Goal: Information Seeking & Learning: Compare options

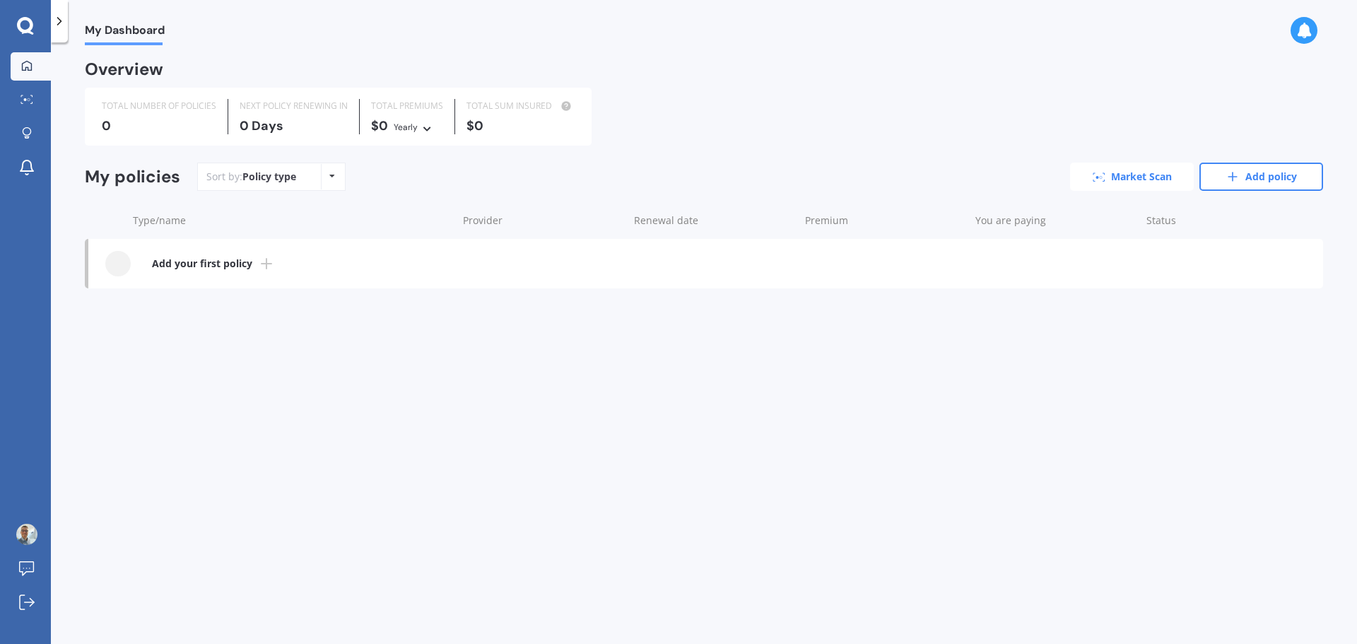
click at [1136, 180] on link "Market Scan" at bounding box center [1132, 177] width 124 height 28
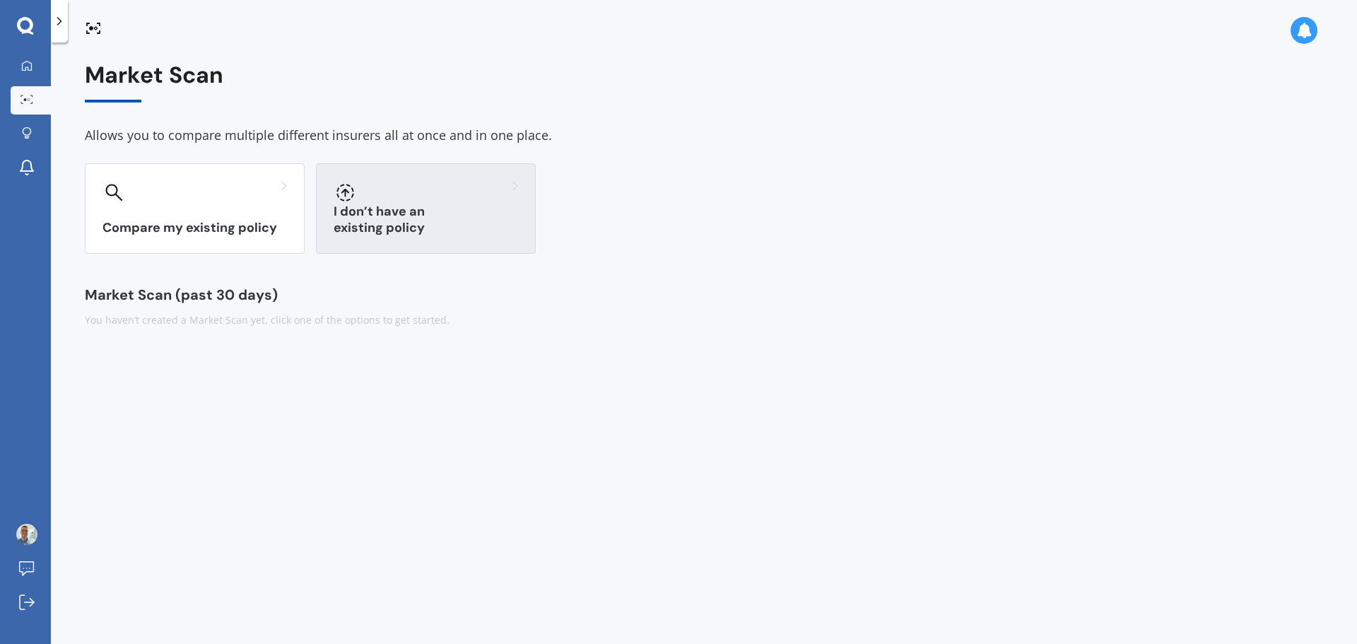
click at [455, 227] on h3 "I don’t have an existing policy" at bounding box center [426, 220] width 185 height 33
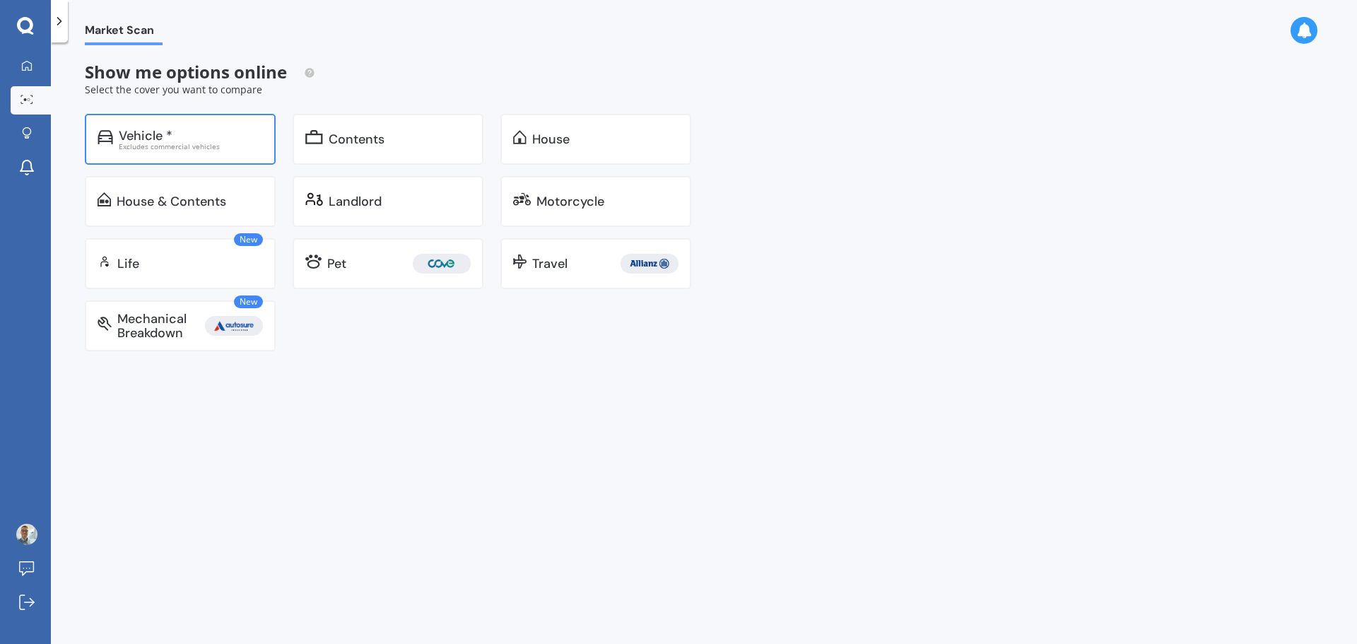
click at [222, 133] on div "Vehicle *" at bounding box center [191, 136] width 144 height 14
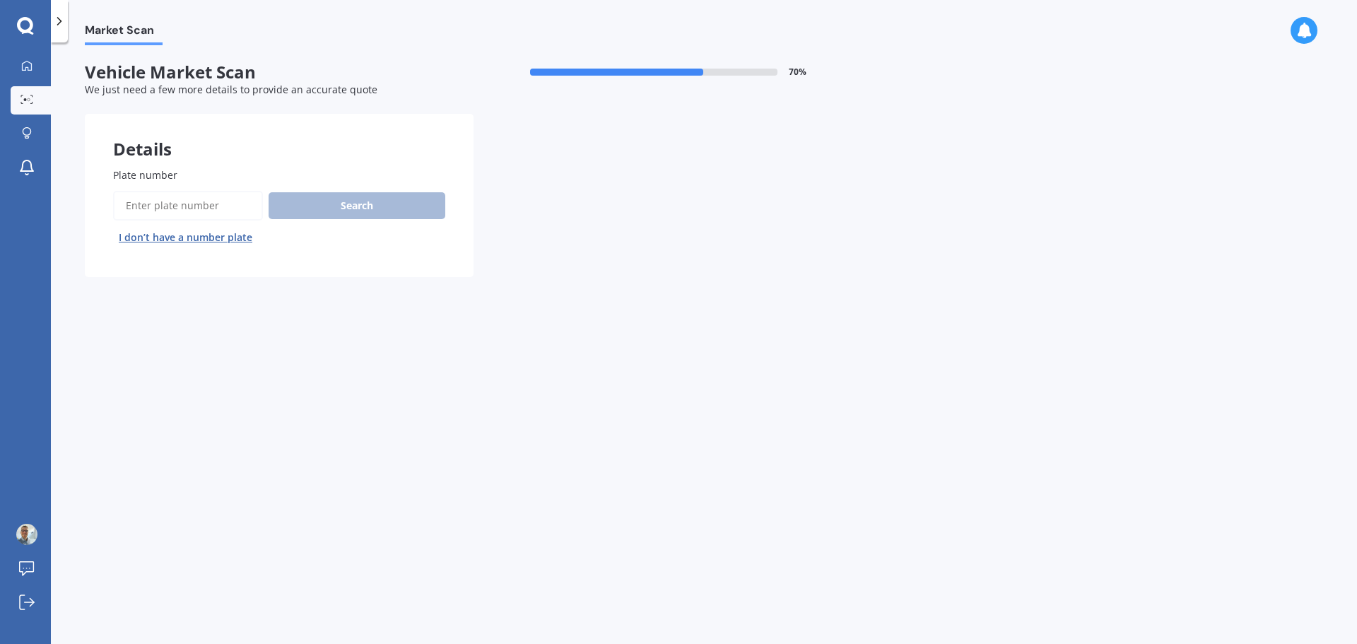
click at [182, 209] on input "Plate number" at bounding box center [188, 206] width 150 height 30
type input "nqu735"
click at [398, 204] on button "Search" at bounding box center [357, 205] width 177 height 27
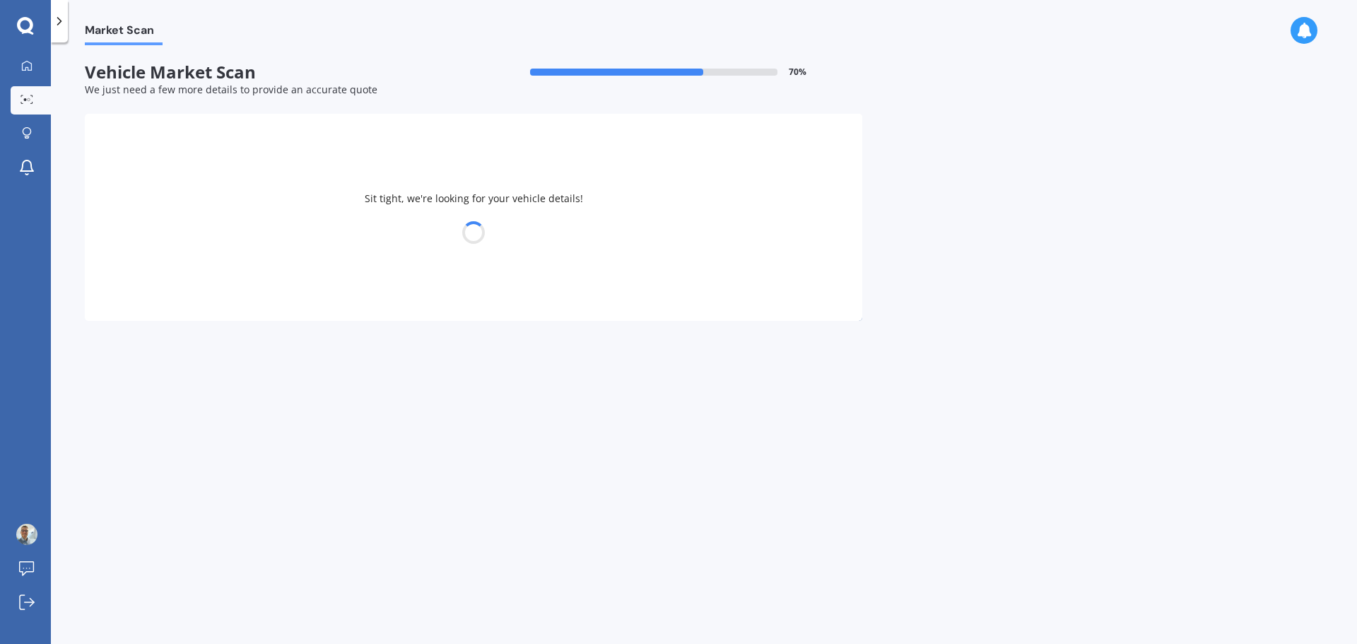
select select "VOLVO"
select select "S60"
select select "01"
select select "12"
select select "1995"
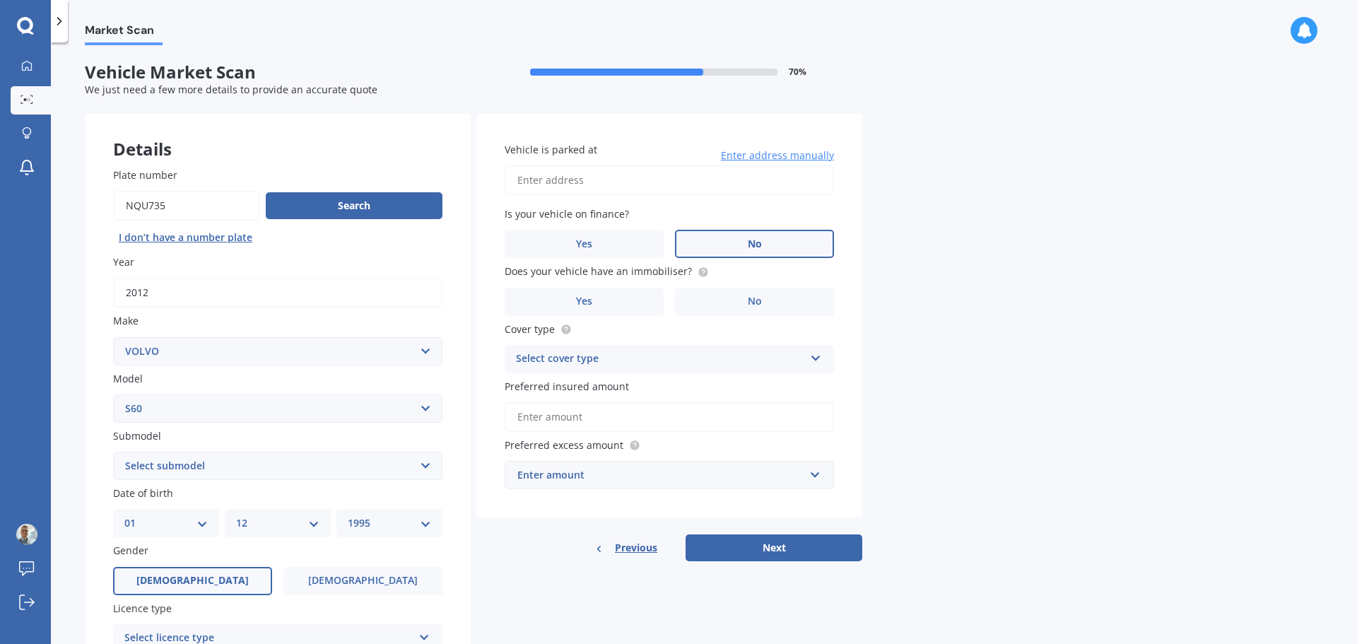
click at [742, 252] on label "No" at bounding box center [754, 244] width 159 height 28
click at [0, 0] on input "No" at bounding box center [0, 0] width 0 height 0
click at [715, 309] on label "No" at bounding box center [754, 302] width 159 height 28
click at [0, 0] on input "No" at bounding box center [0, 0] width 0 height 0
click at [624, 301] on label "Yes" at bounding box center [584, 302] width 159 height 28
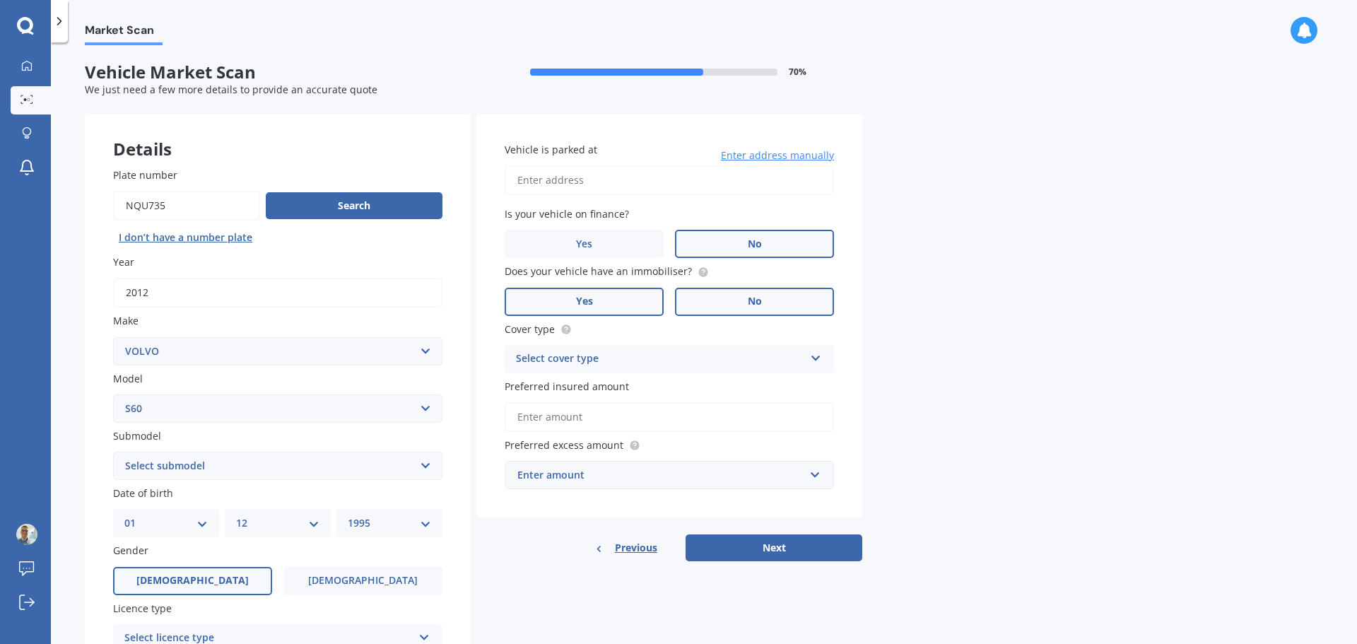
click at [0, 0] on input "Yes" at bounding box center [0, 0] width 0 height 0
click at [733, 176] on input "Vehicle is parked at" at bounding box center [669, 180] width 329 height 30
drag, startPoint x: 654, startPoint y: 180, endPoint x: 707, endPoint y: 178, distance: 53.1
click at [654, 180] on input "[STREET_ADDRESS]" at bounding box center [669, 180] width 329 height 30
click at [766, 205] on div "Vehicle is parked at [STREET_ADDRESS] Enter address manually Is your vehicle on…" at bounding box center [670, 316] width 386 height 404
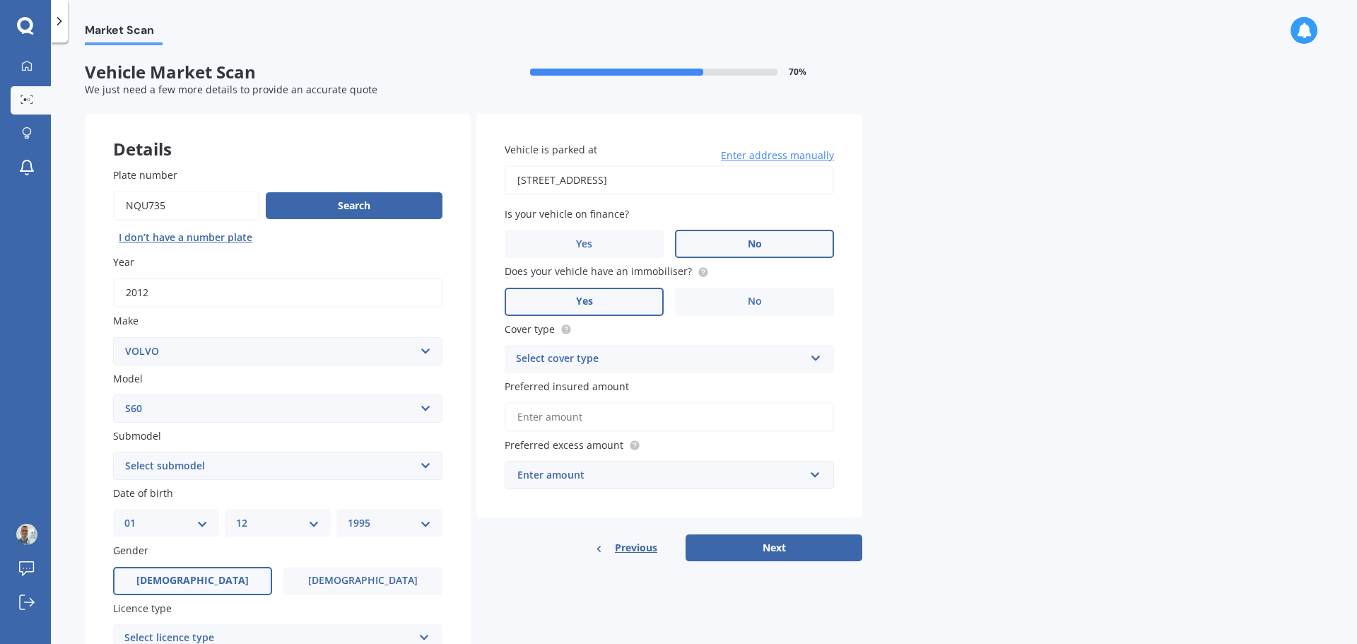
click at [737, 184] on input "[STREET_ADDRESS]" at bounding box center [669, 180] width 329 height 30
click at [897, 208] on div "Market Scan Vehicle Market Scan 70 % We just need a few more details to provide…" at bounding box center [704, 346] width 1306 height 602
click at [736, 179] on input "[STREET_ADDRESS]" at bounding box center [669, 180] width 329 height 30
type input "[STREET_ADDRESS]"
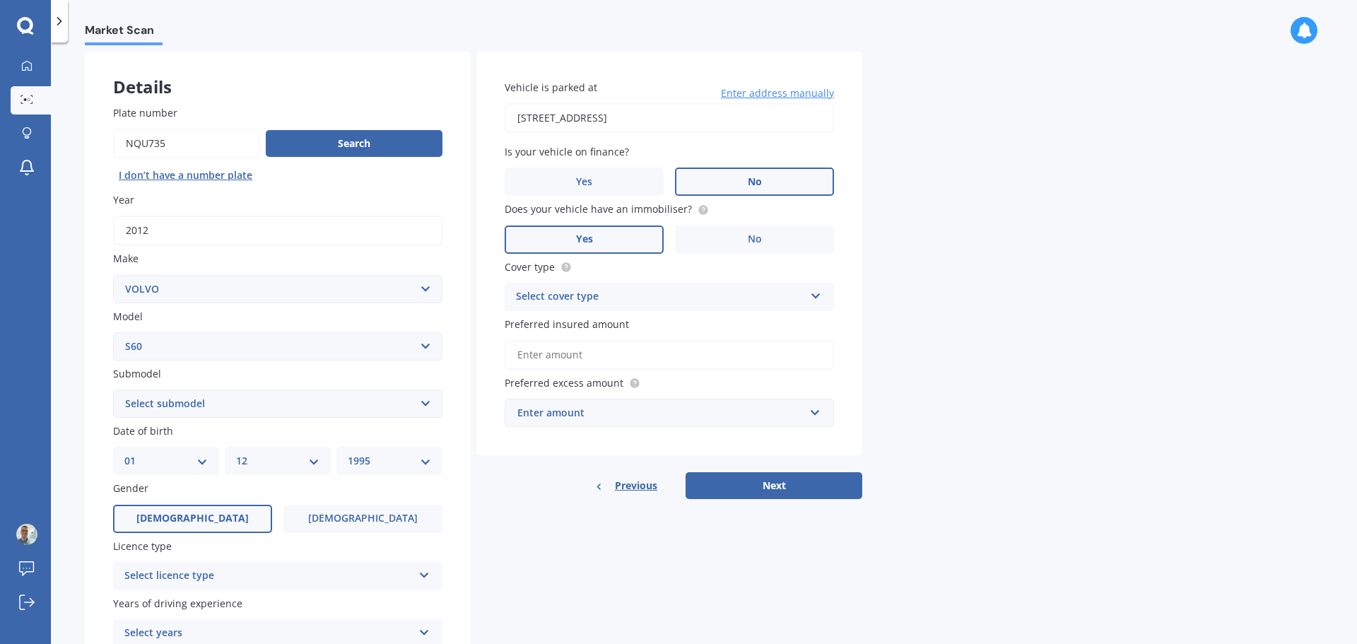
scroll to position [71, 0]
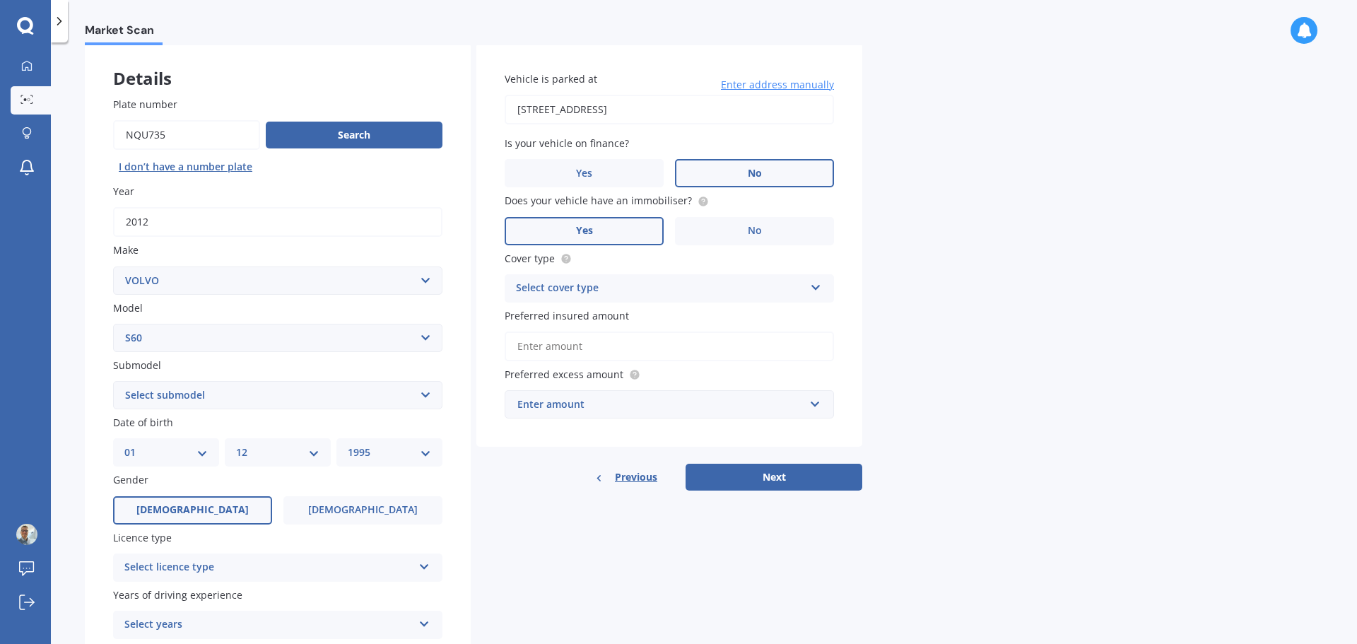
click at [259, 395] on select "Select submodel (All other) Hybrid turbo Diesel" at bounding box center [277, 395] width 329 height 28
select select "(ALL OTHER)"
click at [113, 381] on select "Select submodel (All other) Hybrid turbo Diesel" at bounding box center [277, 395] width 329 height 28
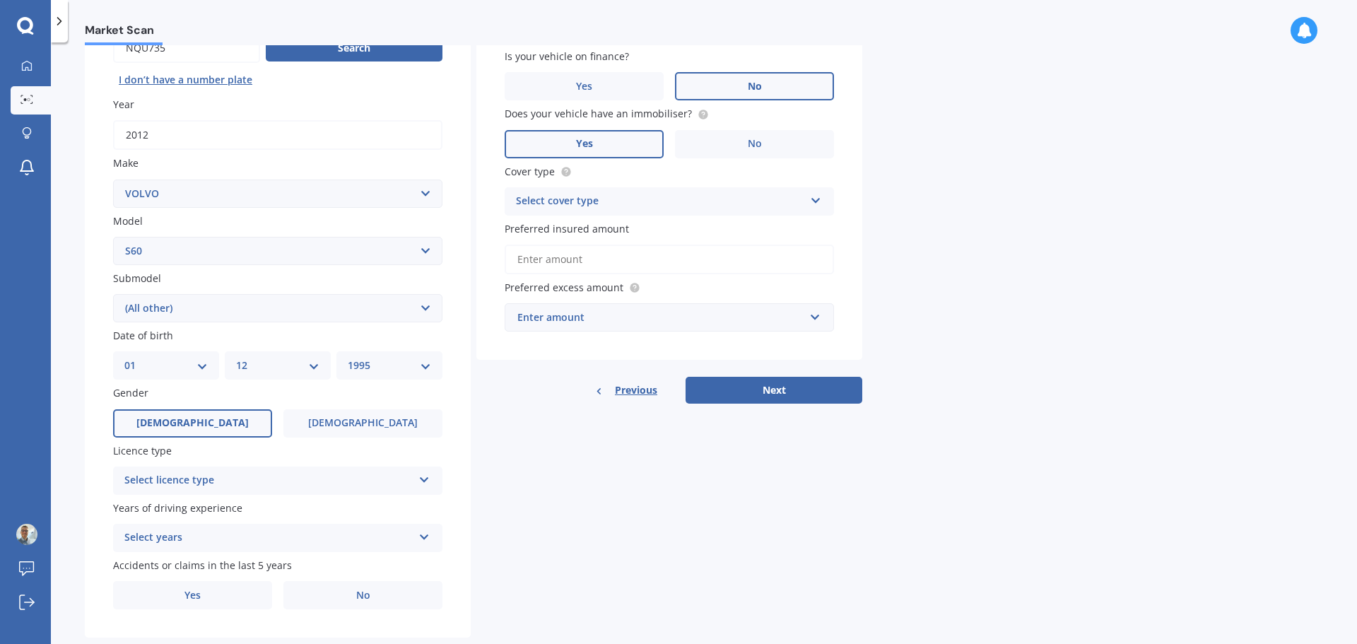
scroll to position [188, 0]
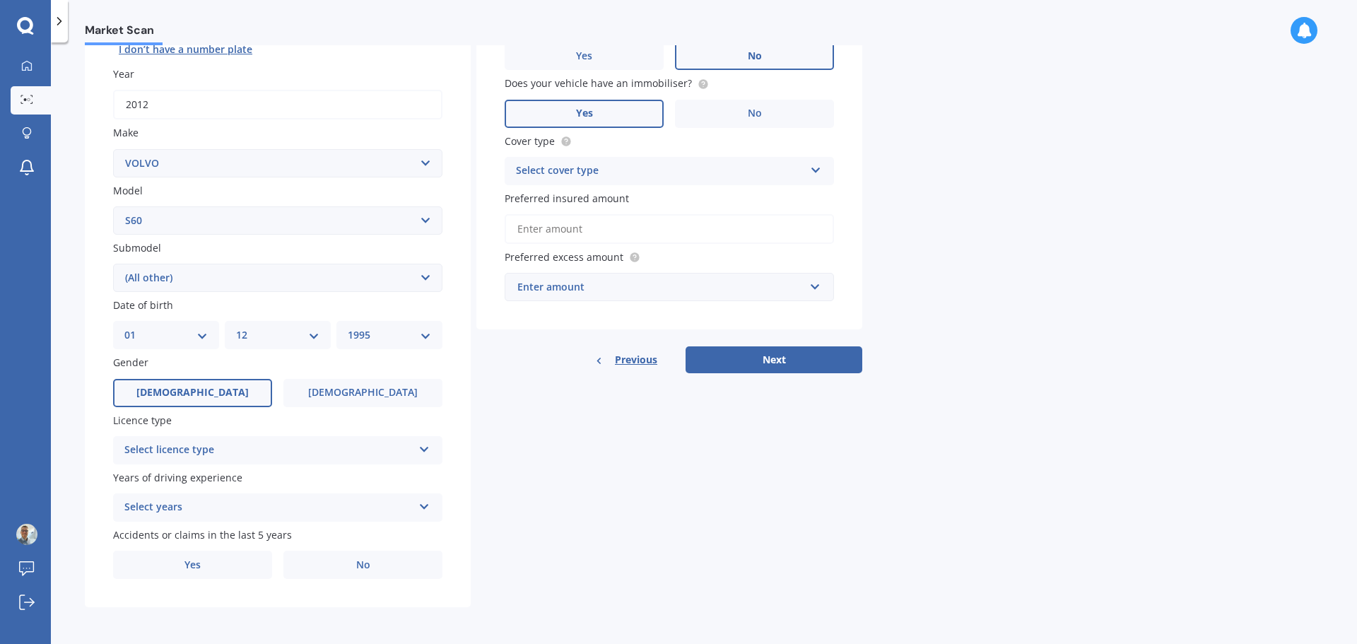
click at [218, 448] on div "Select licence type" at bounding box center [268, 450] width 288 height 17
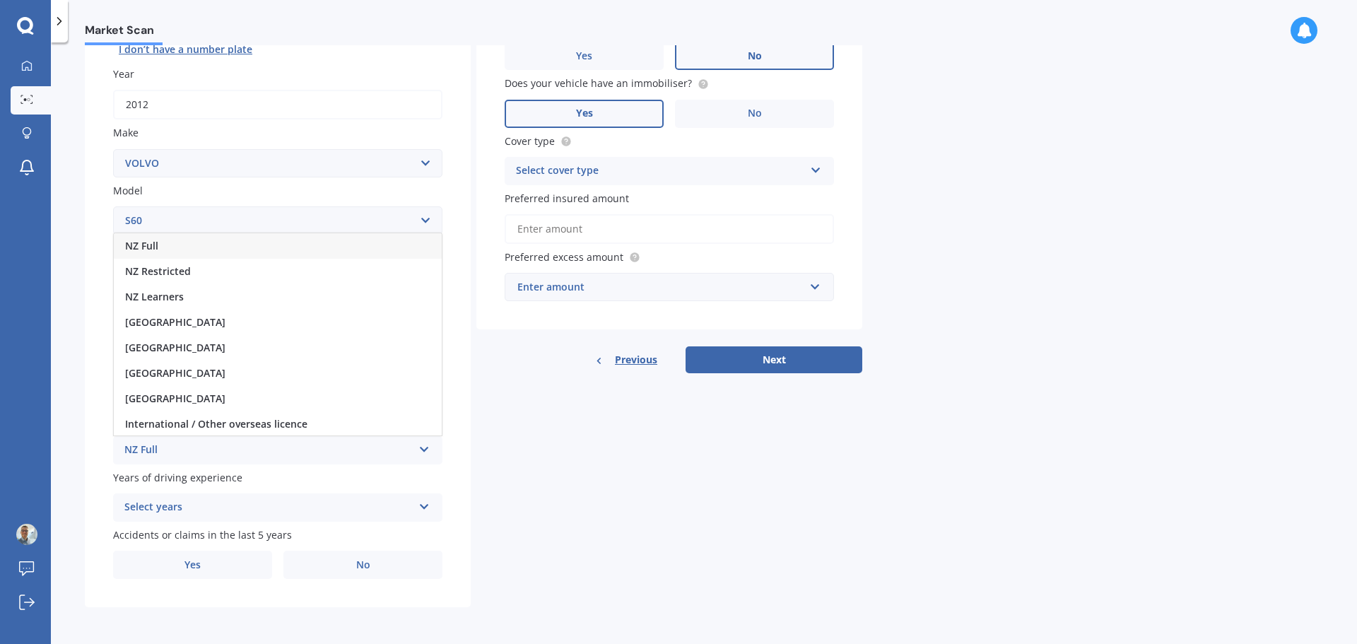
click at [229, 248] on div "NZ Full" at bounding box center [278, 245] width 328 height 25
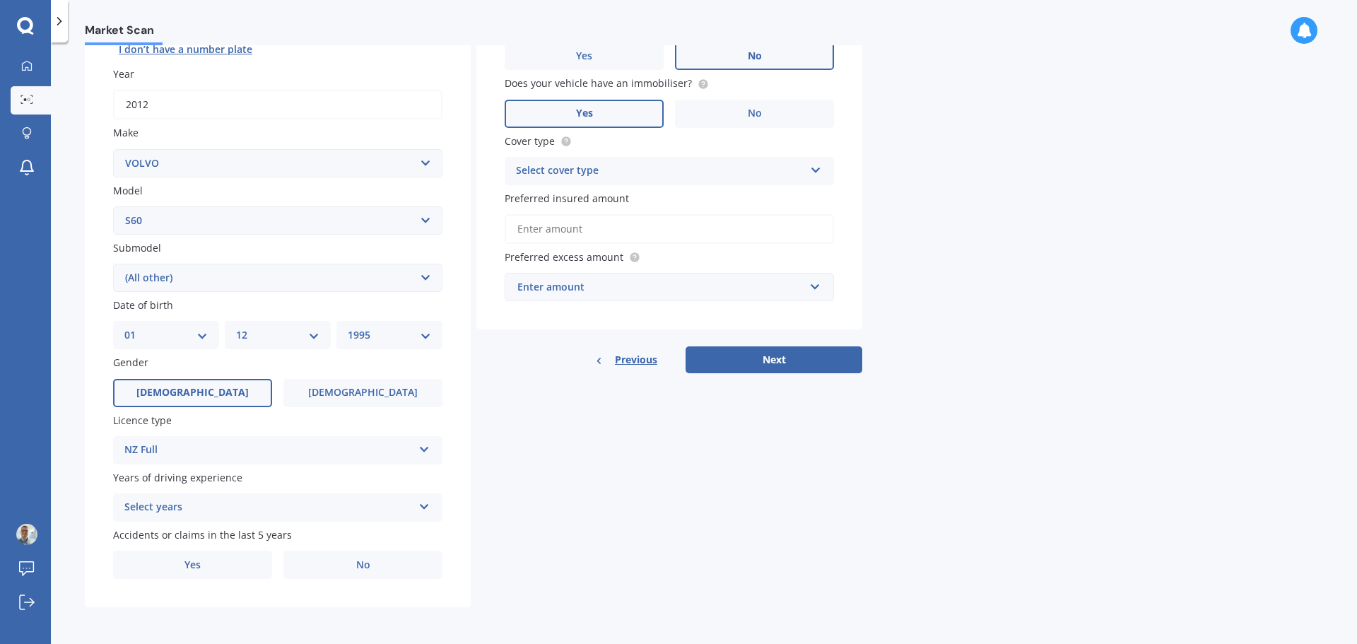
click at [242, 507] on div "Select years" at bounding box center [268, 507] width 288 height 17
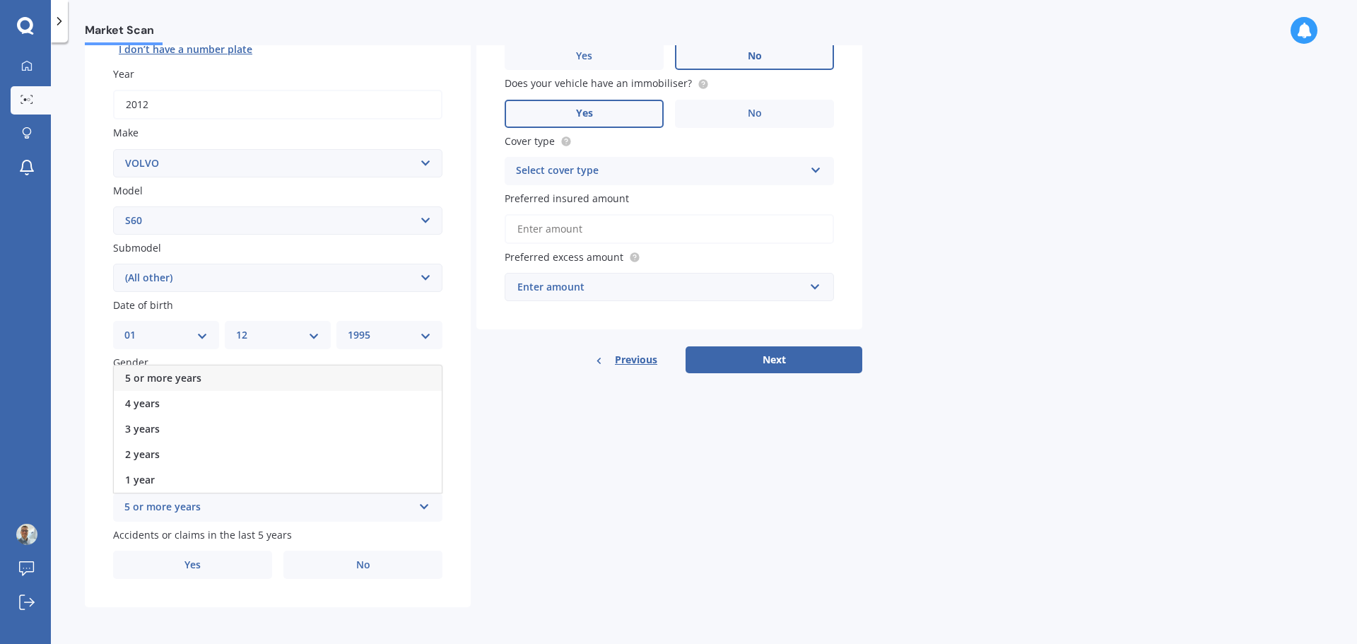
click at [240, 507] on div "5 or more years" at bounding box center [268, 507] width 288 height 17
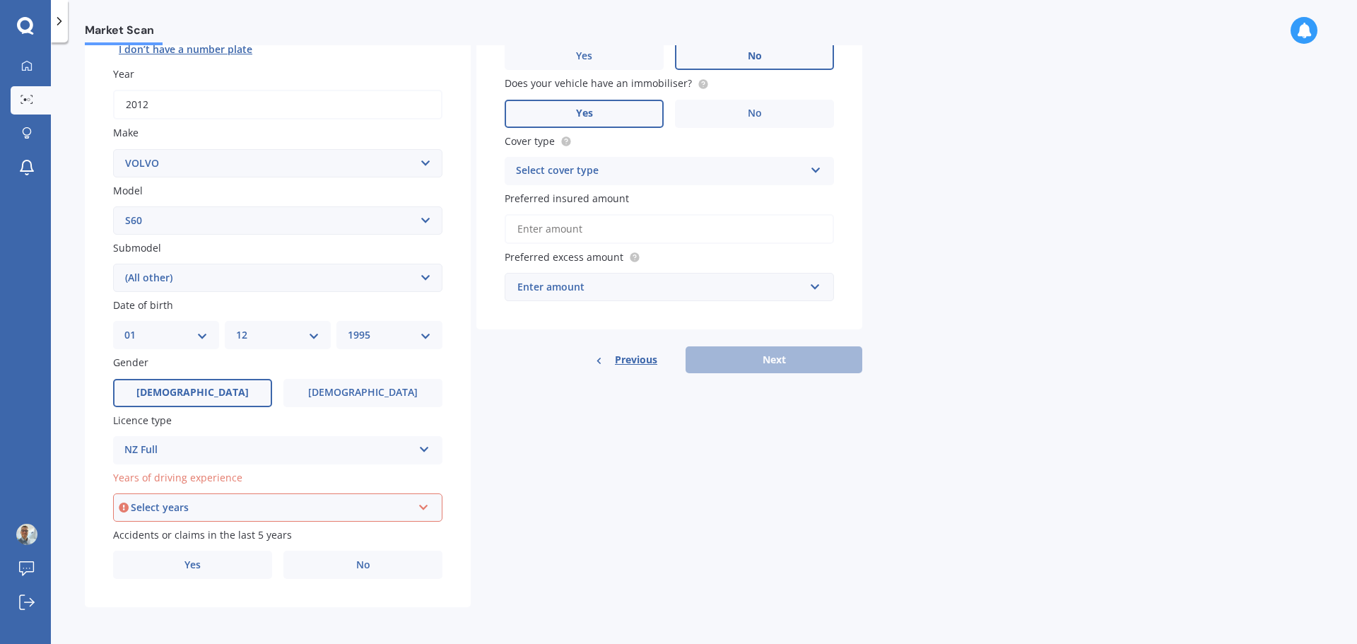
click at [240, 507] on div "Select years" at bounding box center [271, 508] width 281 height 16
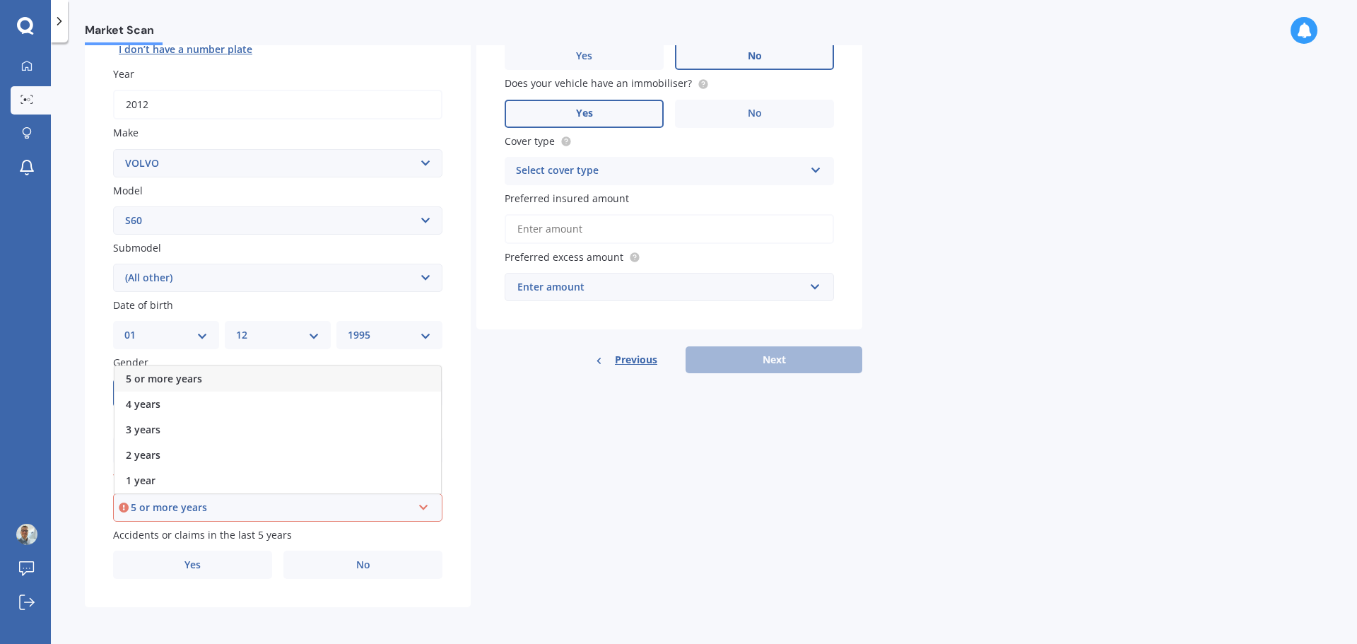
click at [178, 381] on span "5 or more years" at bounding box center [164, 378] width 76 height 13
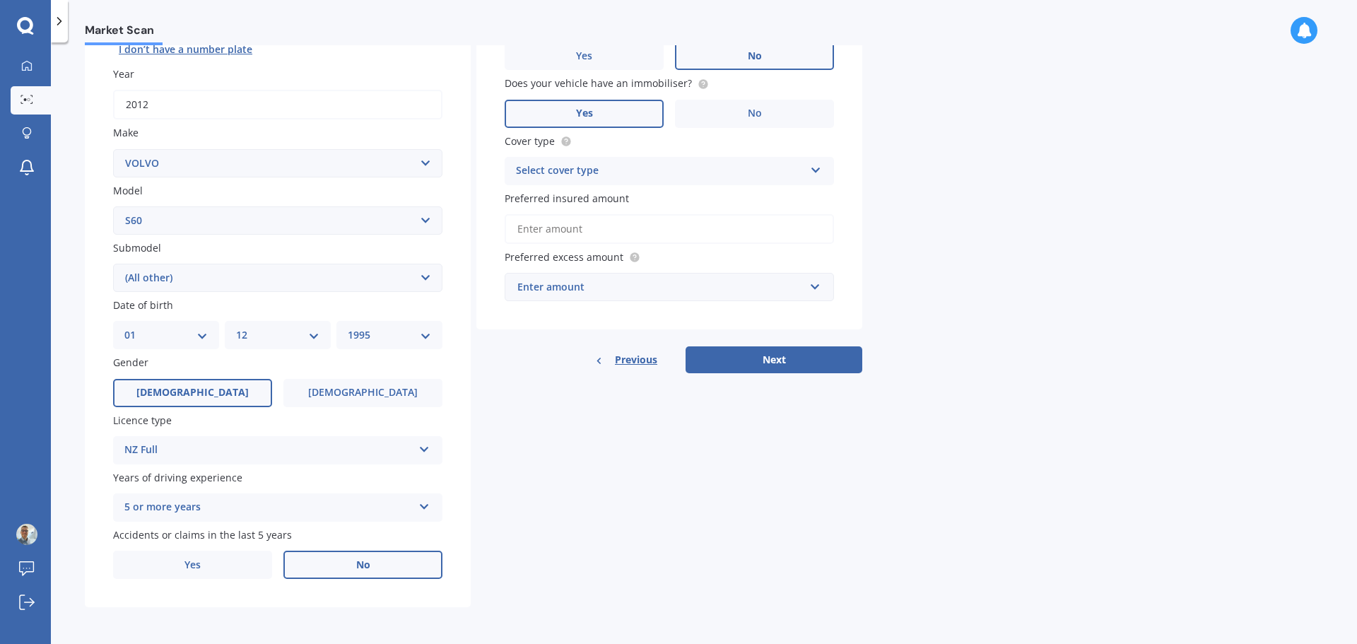
click at [341, 565] on label "No" at bounding box center [362, 565] width 159 height 28
click at [0, 0] on input "No" at bounding box center [0, 0] width 0 height 0
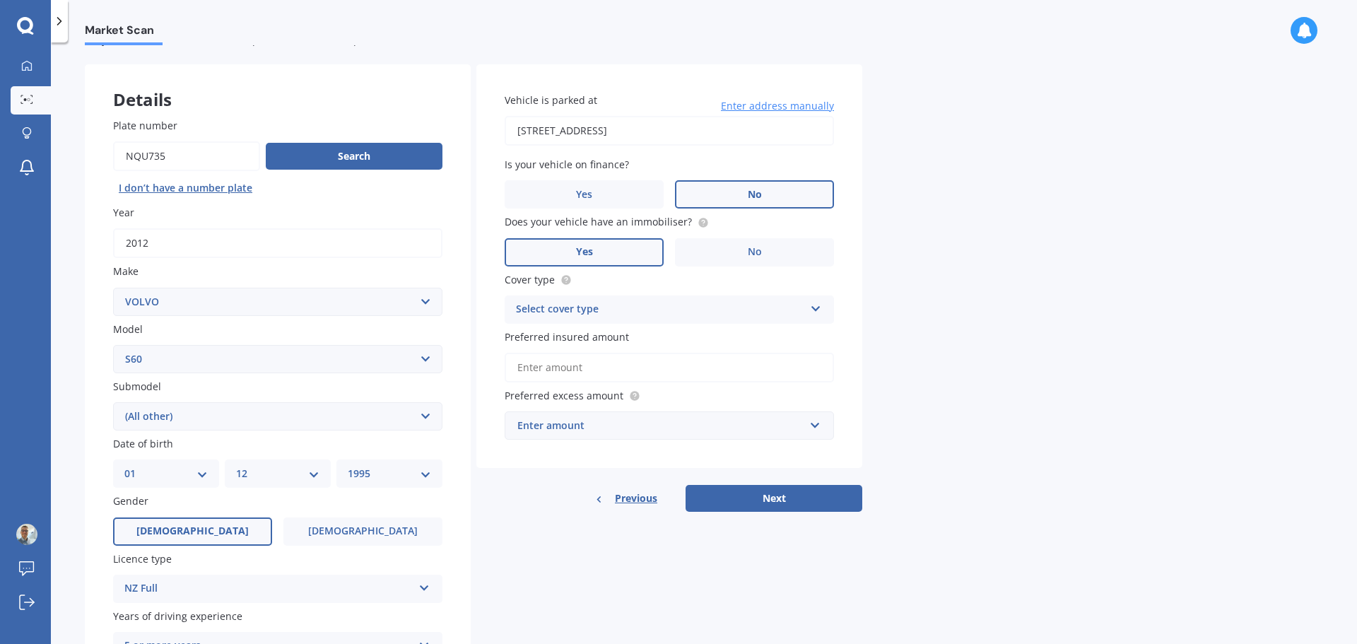
scroll to position [47, 0]
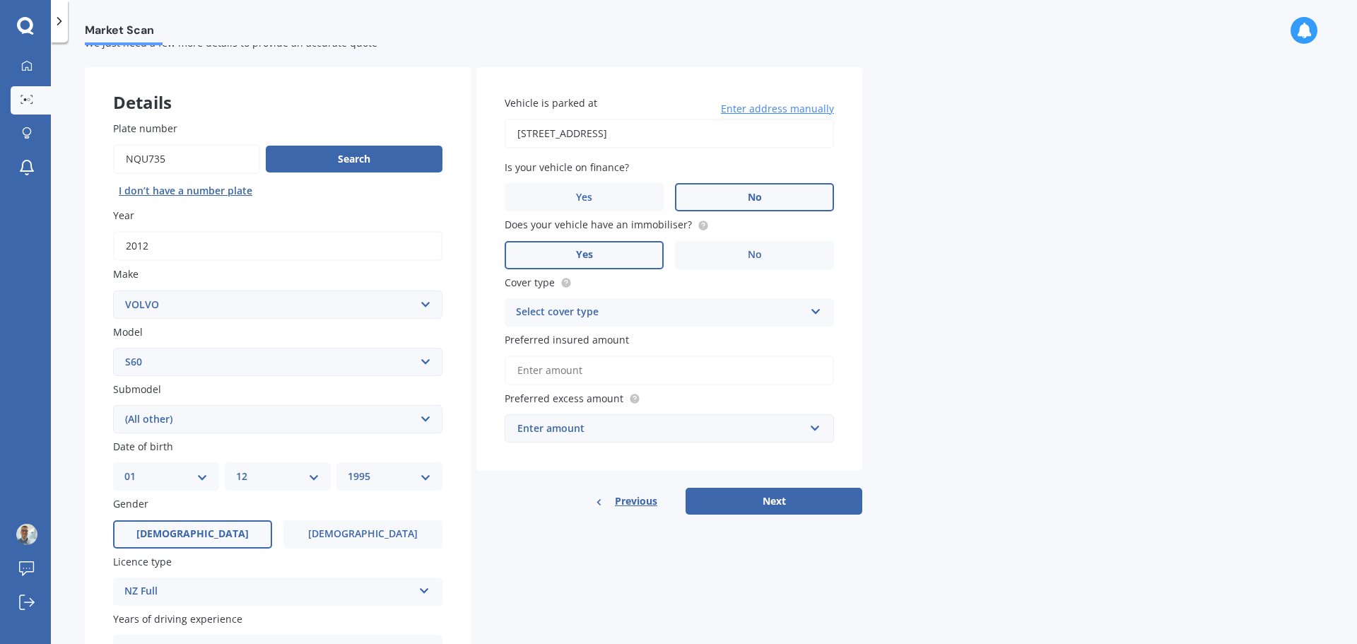
click at [819, 308] on icon at bounding box center [816, 309] width 12 height 10
click at [823, 286] on label "Cover type" at bounding box center [667, 282] width 324 height 15
click at [811, 318] on div "Comprehensive Comprehensive Third Party, Fire & Theft Third Party" at bounding box center [669, 312] width 329 height 28
click at [766, 337] on div "Comprehensive" at bounding box center [669, 339] width 328 height 25
click at [625, 332] on span "Preferred insured amount" at bounding box center [567, 339] width 124 height 15
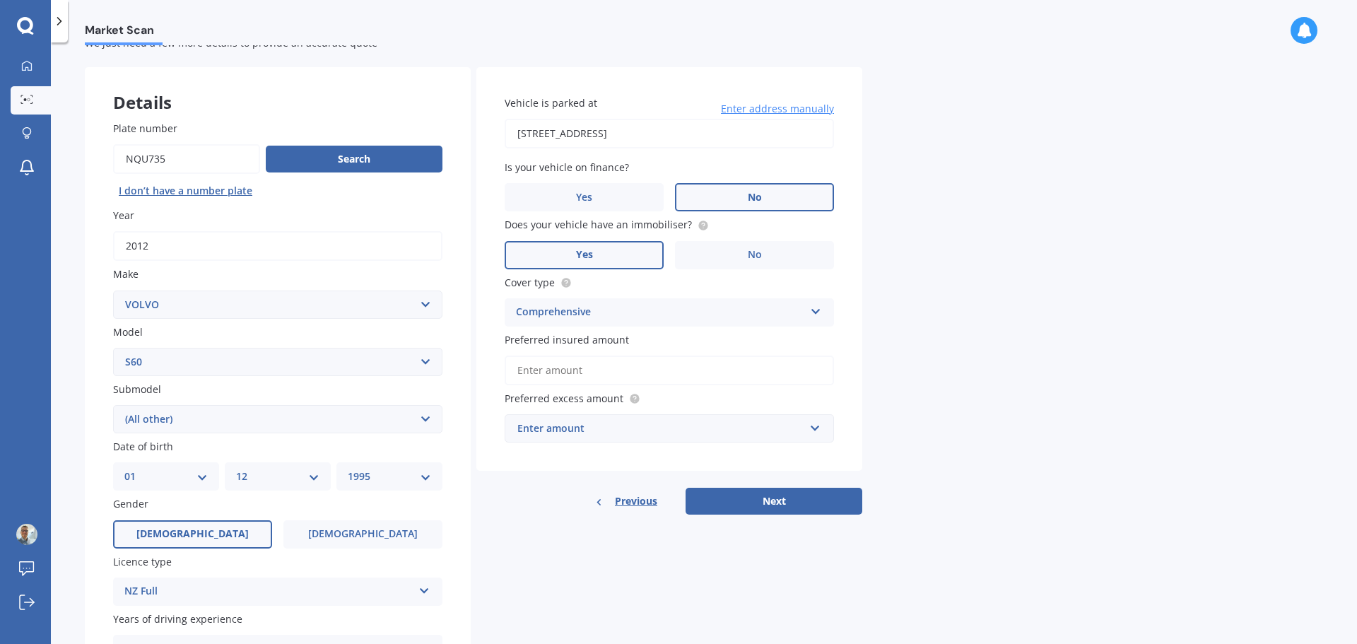
click at [625, 356] on input "Preferred insured amount" at bounding box center [669, 371] width 329 height 30
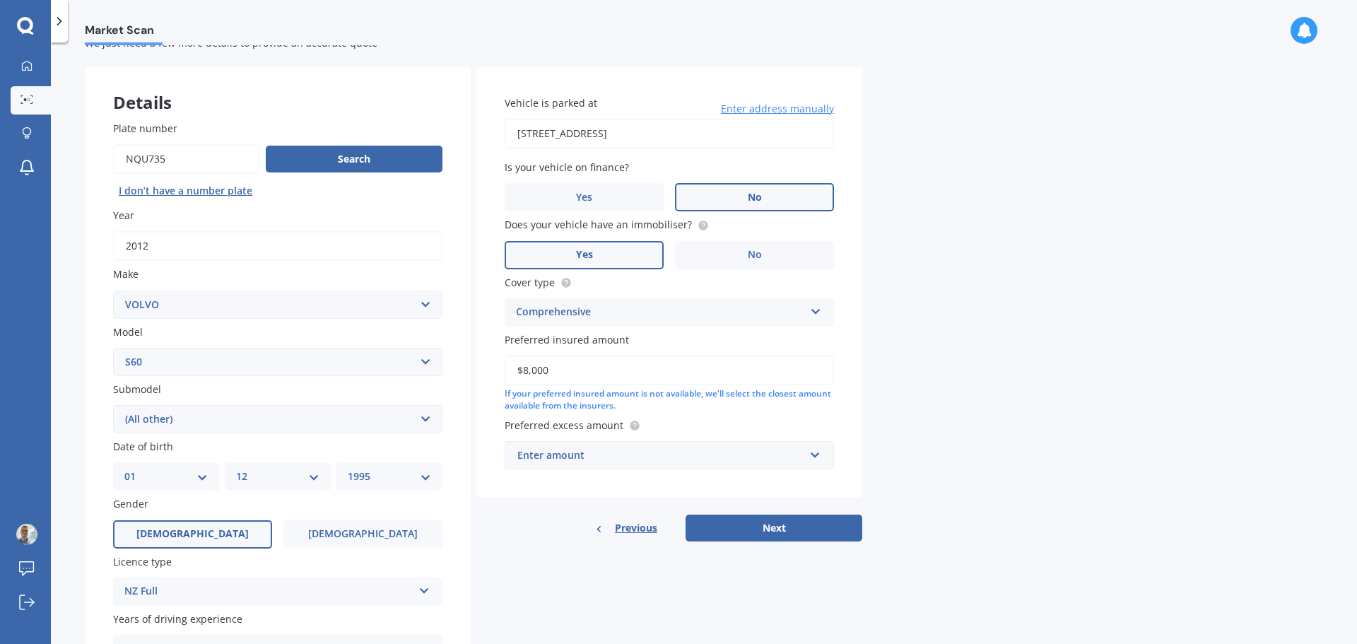
type input "$8,000"
click at [845, 334] on div "Vehicle is parked at [STREET_ADDRESS] Enter address manually Is your vehicle on…" at bounding box center [670, 282] width 386 height 431
click at [727, 455] on div "Enter amount" at bounding box center [661, 456] width 287 height 16
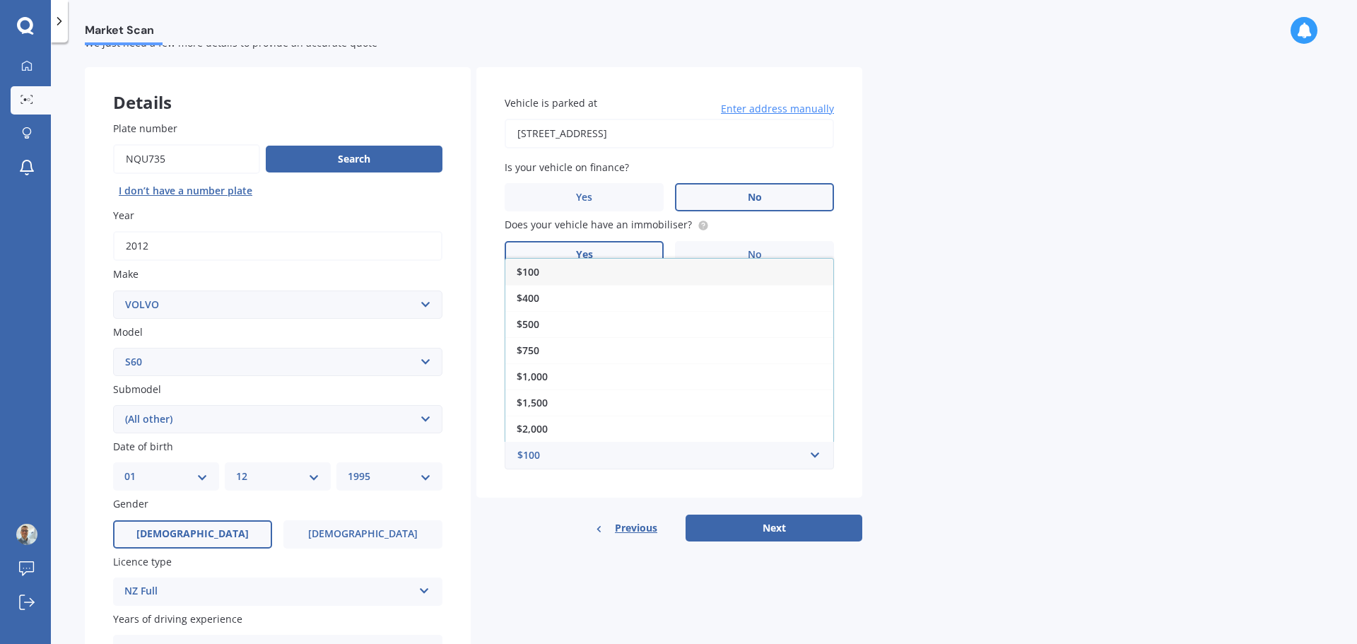
click at [609, 322] on div "$500" at bounding box center [669, 324] width 328 height 26
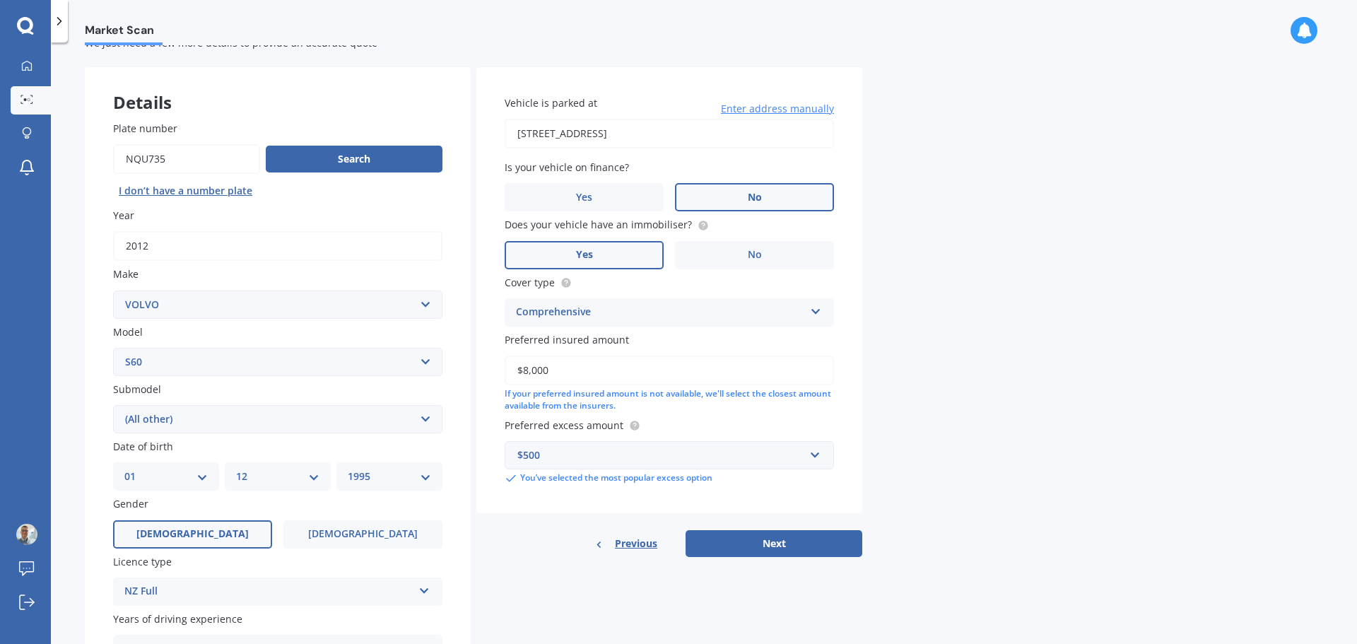
click at [843, 380] on div "Vehicle is parked at [STREET_ADDRESS] Enter address manually Is your vehicle on…" at bounding box center [670, 290] width 386 height 446
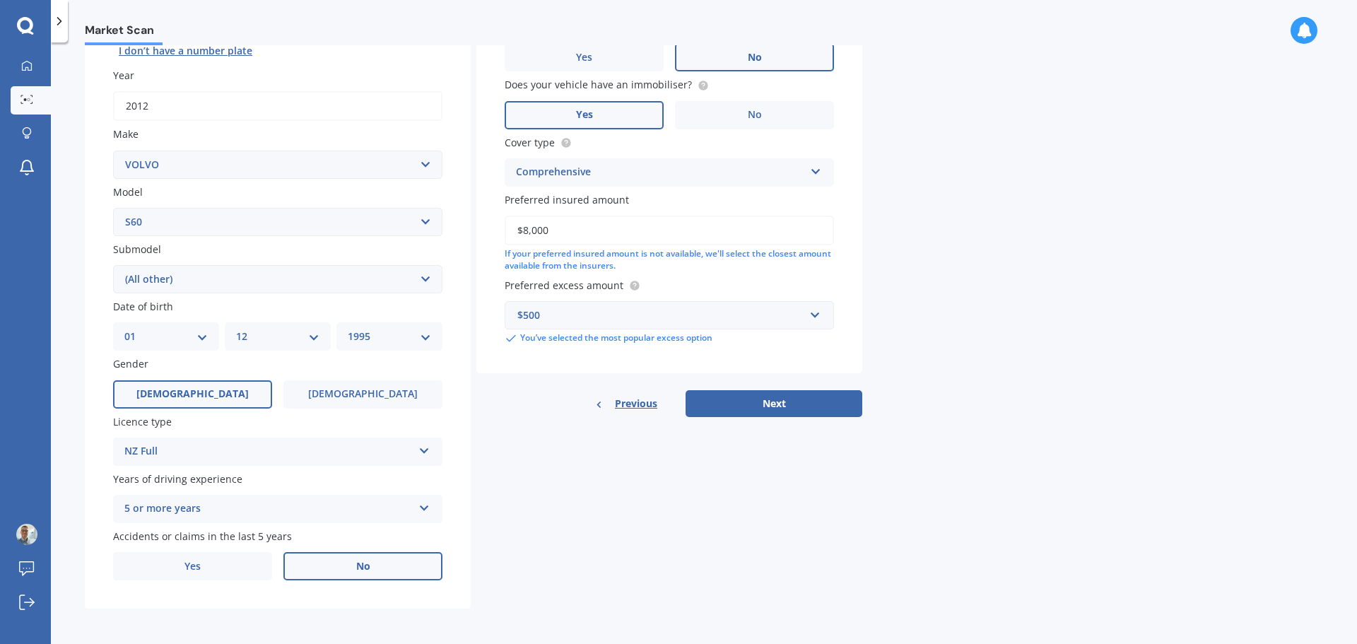
scroll to position [188, 0]
click at [796, 405] on button "Next" at bounding box center [774, 402] width 177 height 27
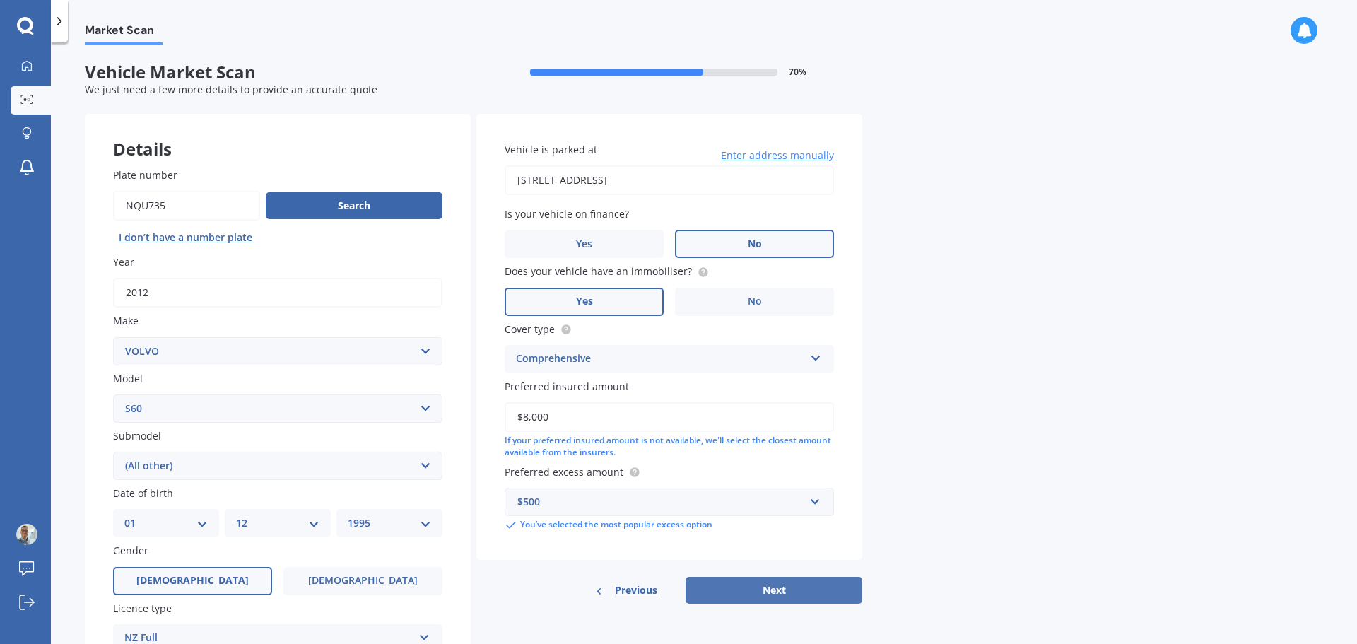
select select "01"
select select "12"
select select "1995"
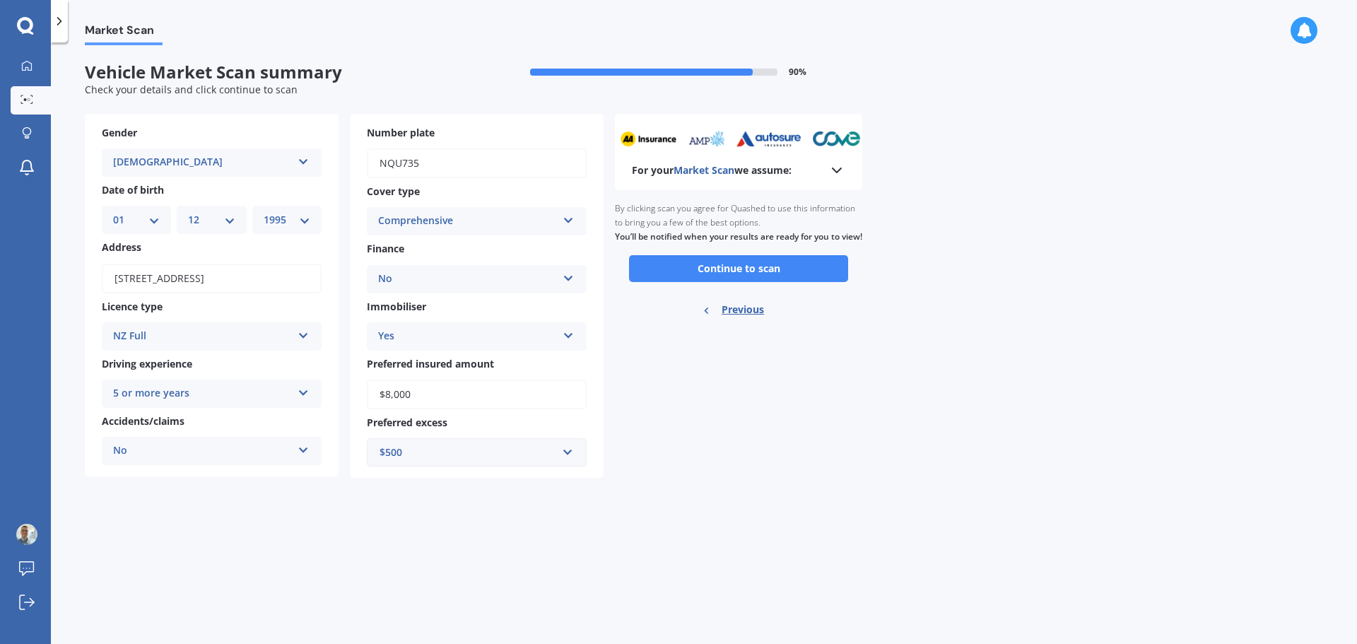
click at [944, 367] on div "Market Scan Vehicle Market Scan summary 90 % Check your details and click conti…" at bounding box center [704, 346] width 1306 height 602
click at [769, 282] on button "Continue to scan" at bounding box center [738, 268] width 219 height 27
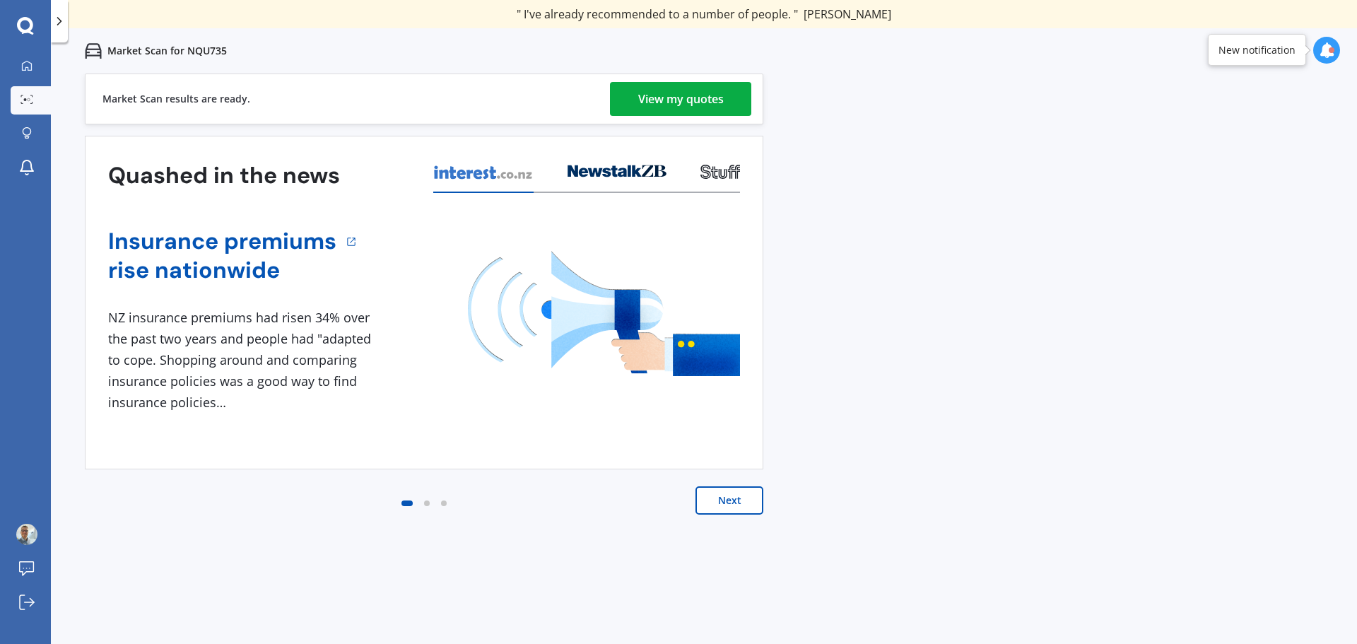
click at [692, 95] on div "View my quotes" at bounding box center [681, 99] width 86 height 34
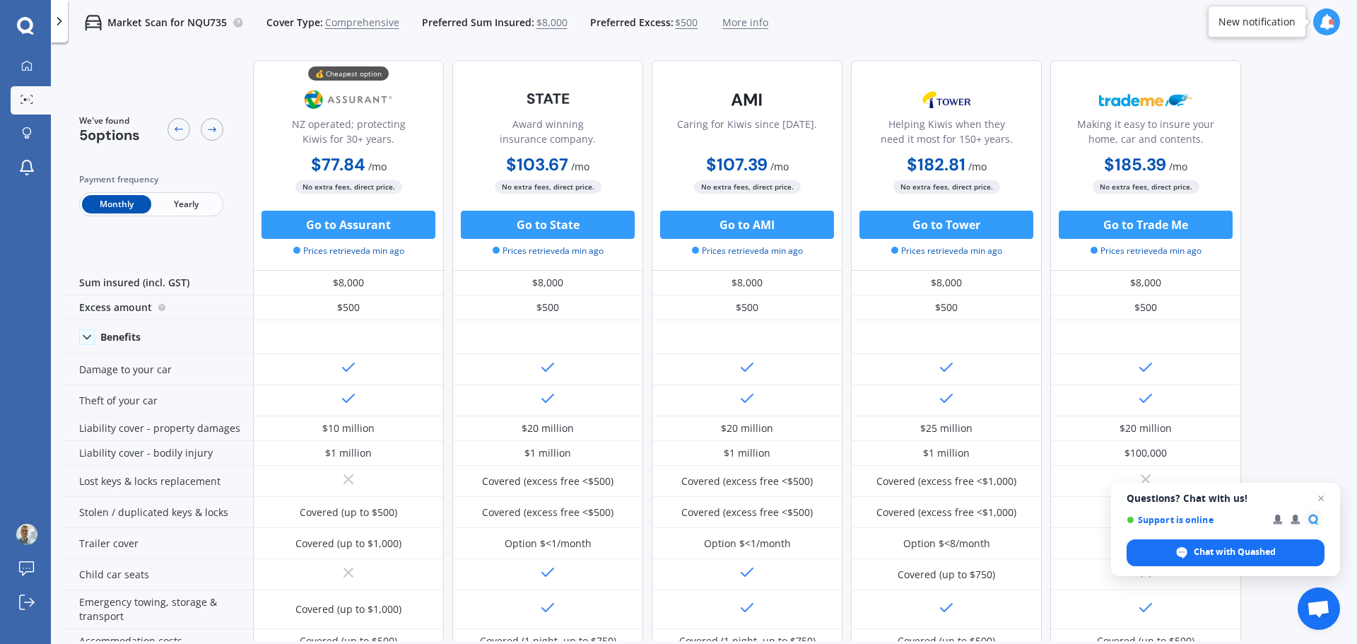
click at [57, 29] on div at bounding box center [59, 21] width 17 height 42
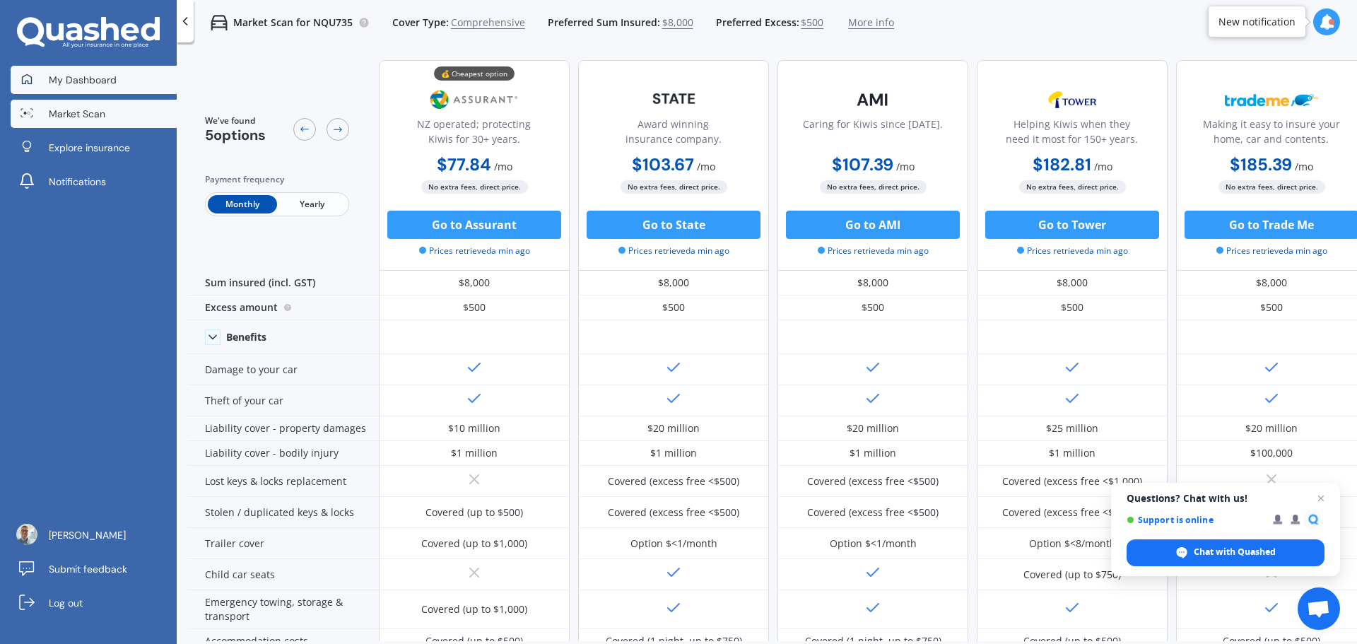
click at [95, 82] on span "My Dashboard" at bounding box center [83, 80] width 68 height 14
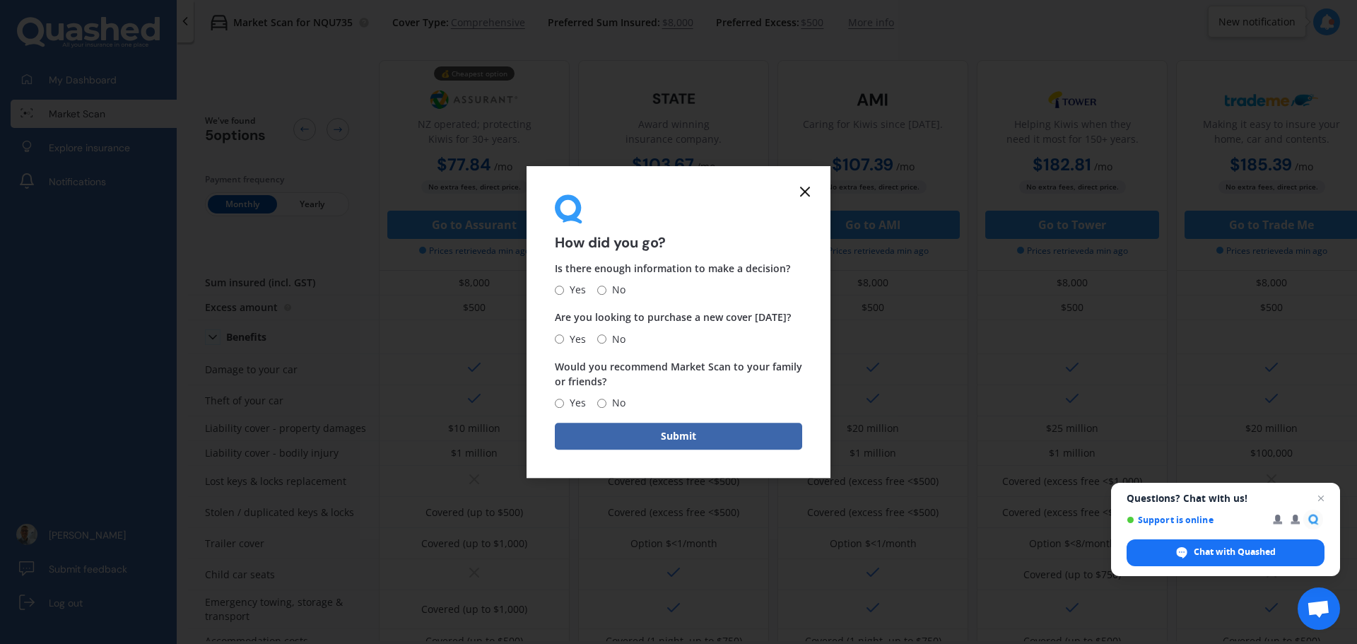
click at [807, 192] on icon at bounding box center [805, 191] width 17 height 17
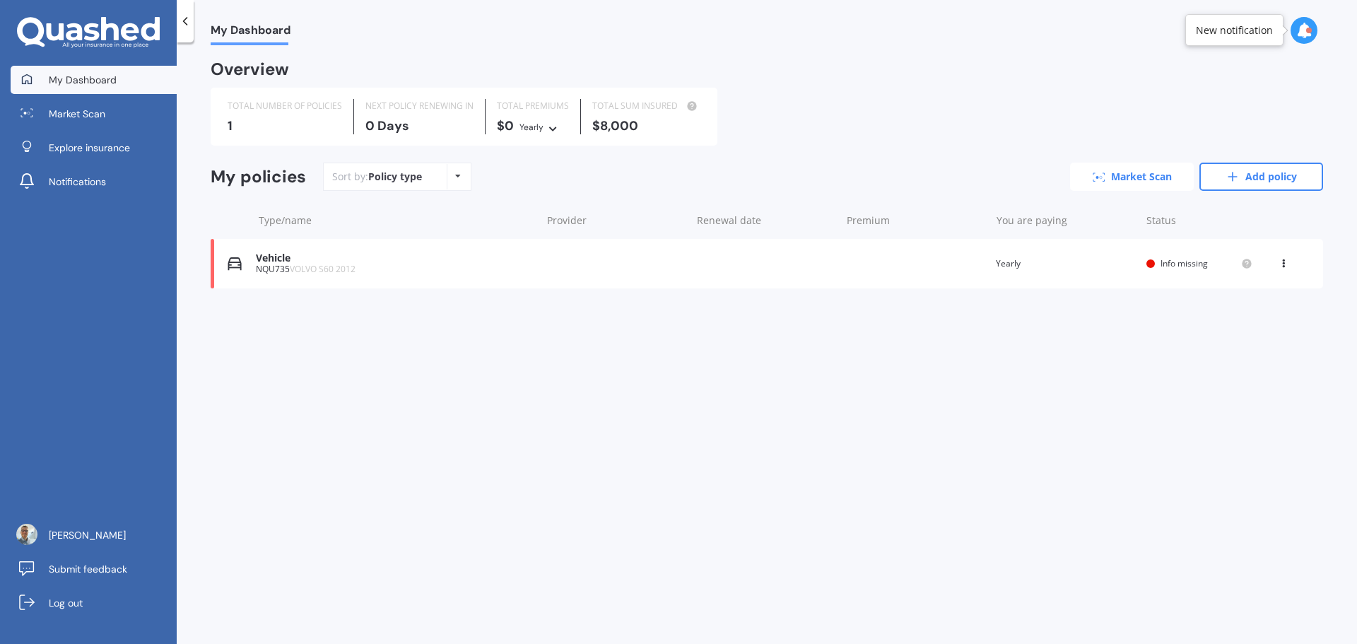
click at [1141, 181] on link "Market Scan" at bounding box center [1132, 177] width 124 height 28
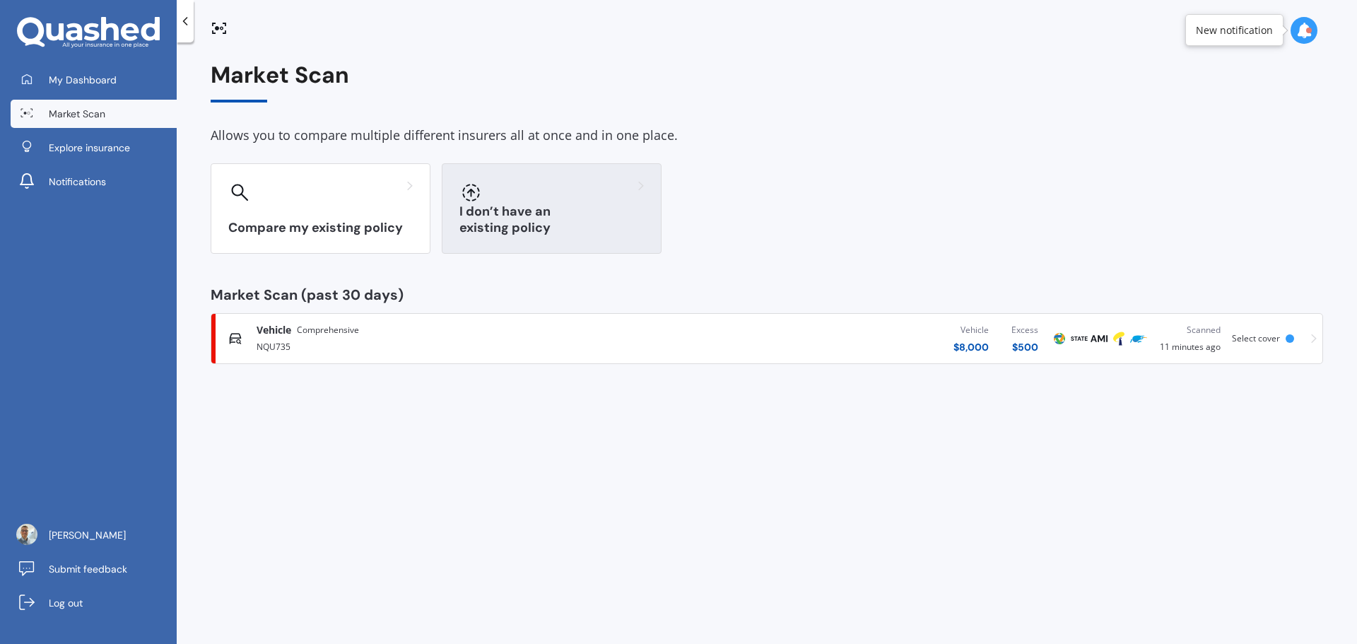
click at [567, 233] on h3 "I don’t have an existing policy" at bounding box center [552, 220] width 185 height 33
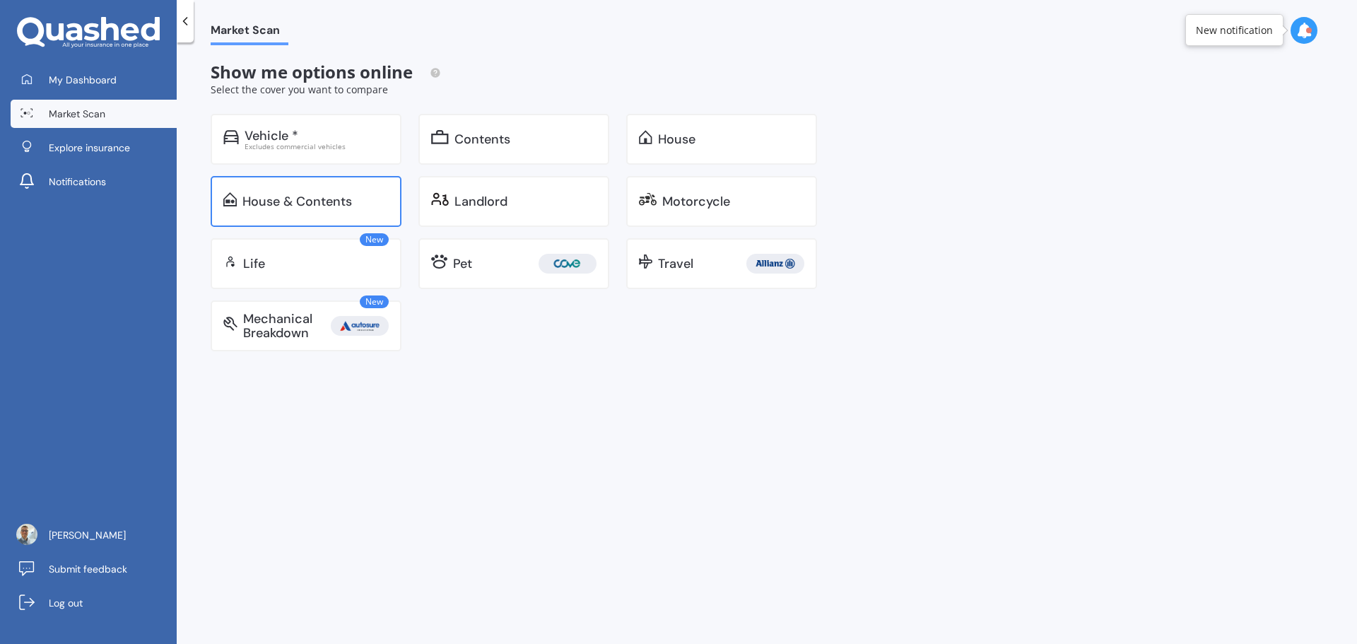
click at [323, 218] on div "House & Contents" at bounding box center [306, 201] width 191 height 51
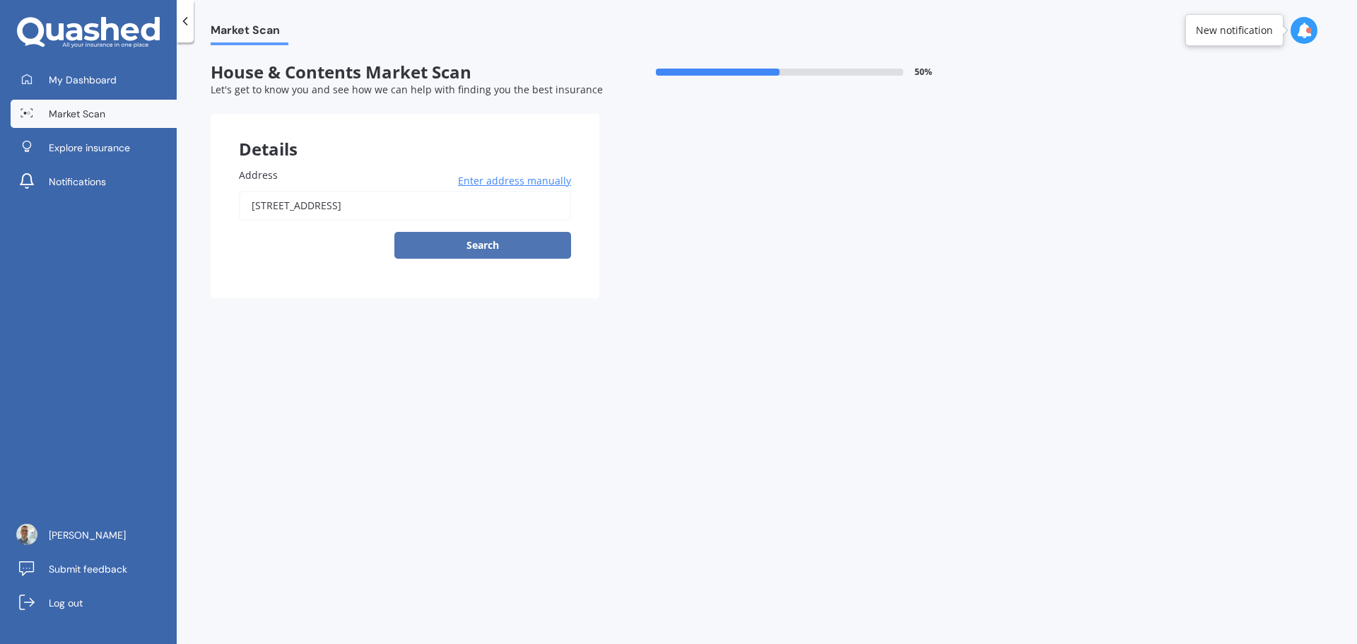
click at [464, 246] on button "Search" at bounding box center [482, 245] width 177 height 27
type input "[STREET_ADDRESS]"
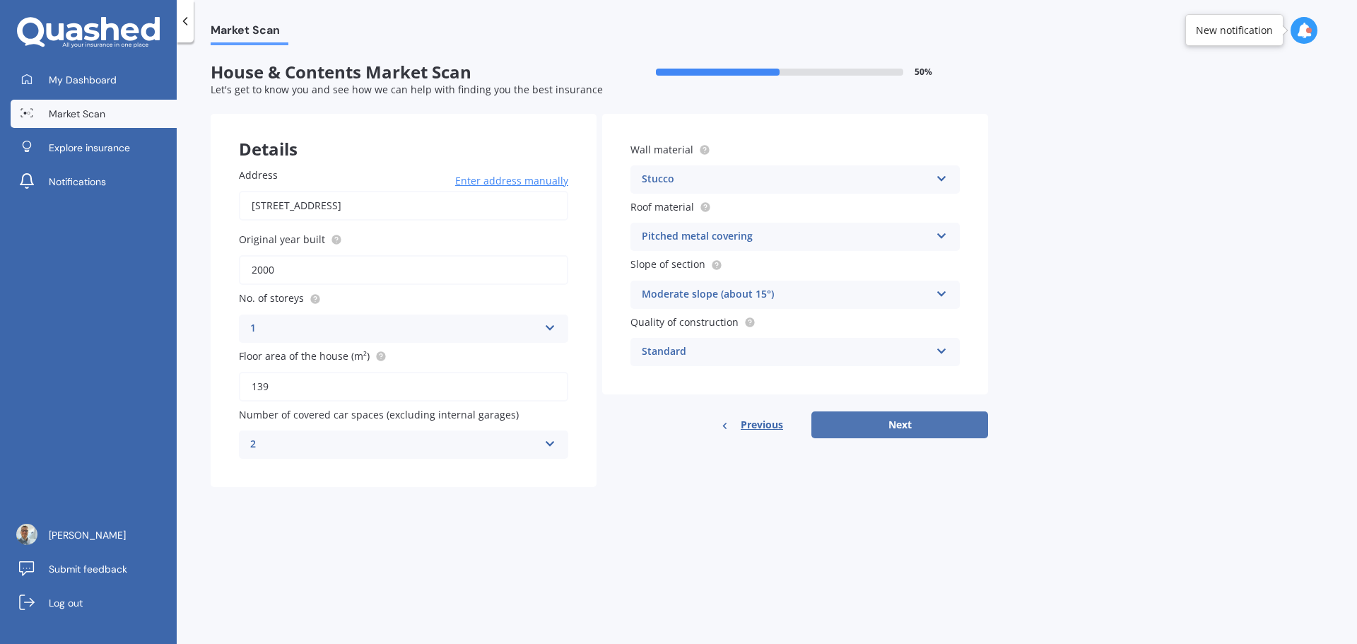
click at [925, 426] on button "Next" at bounding box center [900, 424] width 177 height 27
select select "01"
select select "12"
select select "1995"
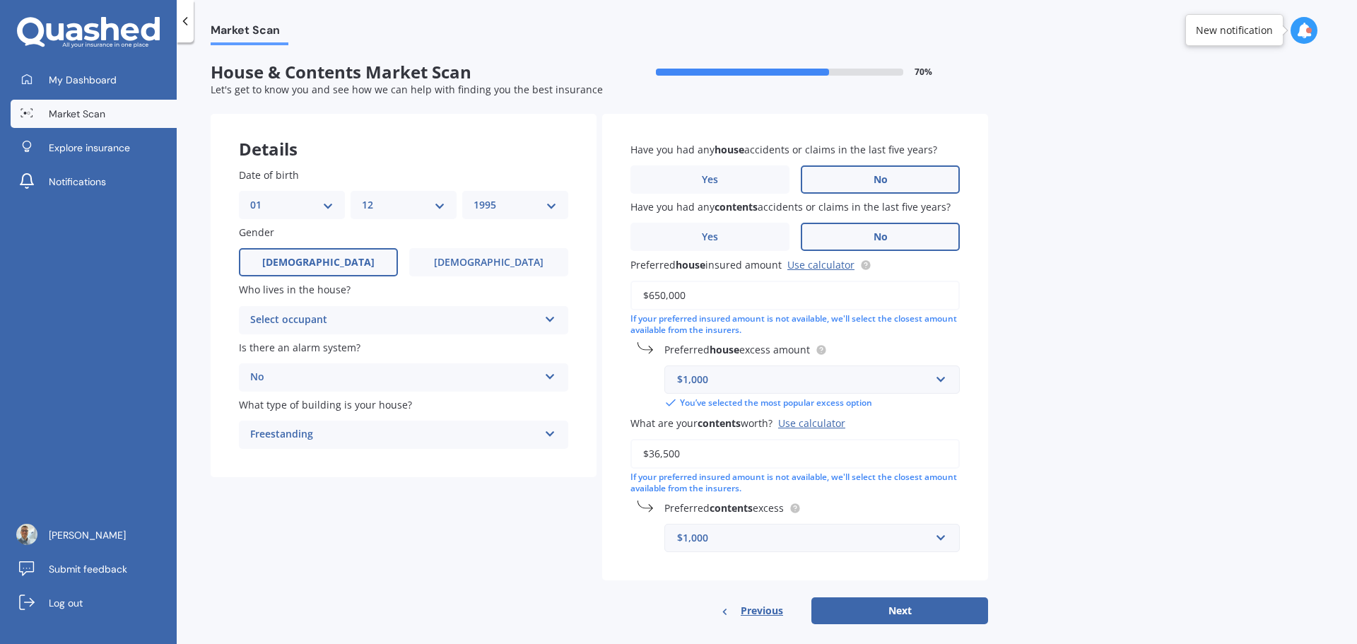
click at [369, 322] on div "Select occupant" at bounding box center [394, 320] width 288 height 17
click at [341, 338] on div "Owner" at bounding box center [404, 347] width 328 height 25
drag, startPoint x: 686, startPoint y: 296, endPoint x: 633, endPoint y: 299, distance: 52.4
click at [633, 299] on input "$650,000" at bounding box center [795, 296] width 329 height 30
type input "$700,000"
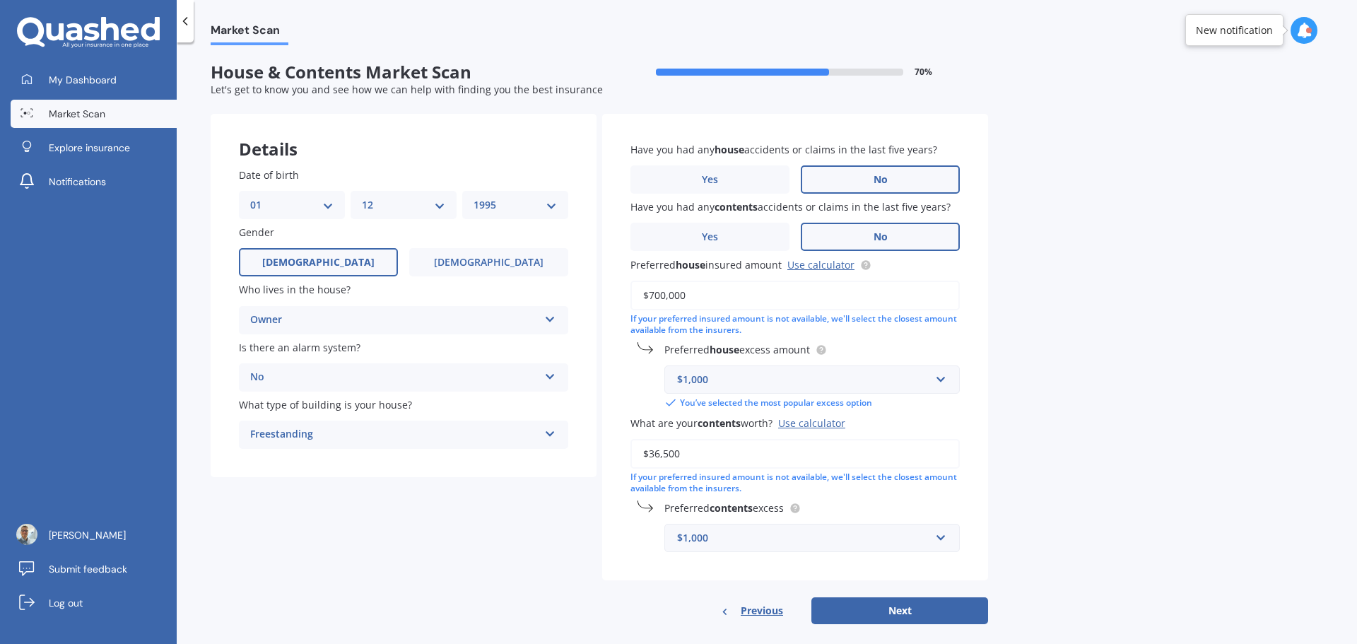
click at [896, 325] on div "If your preferred insured amount is not available, we'll select the closest amo…" at bounding box center [795, 325] width 329 height 24
click at [870, 611] on button "Next" at bounding box center [900, 610] width 177 height 27
select select "01"
select select "12"
select select "1995"
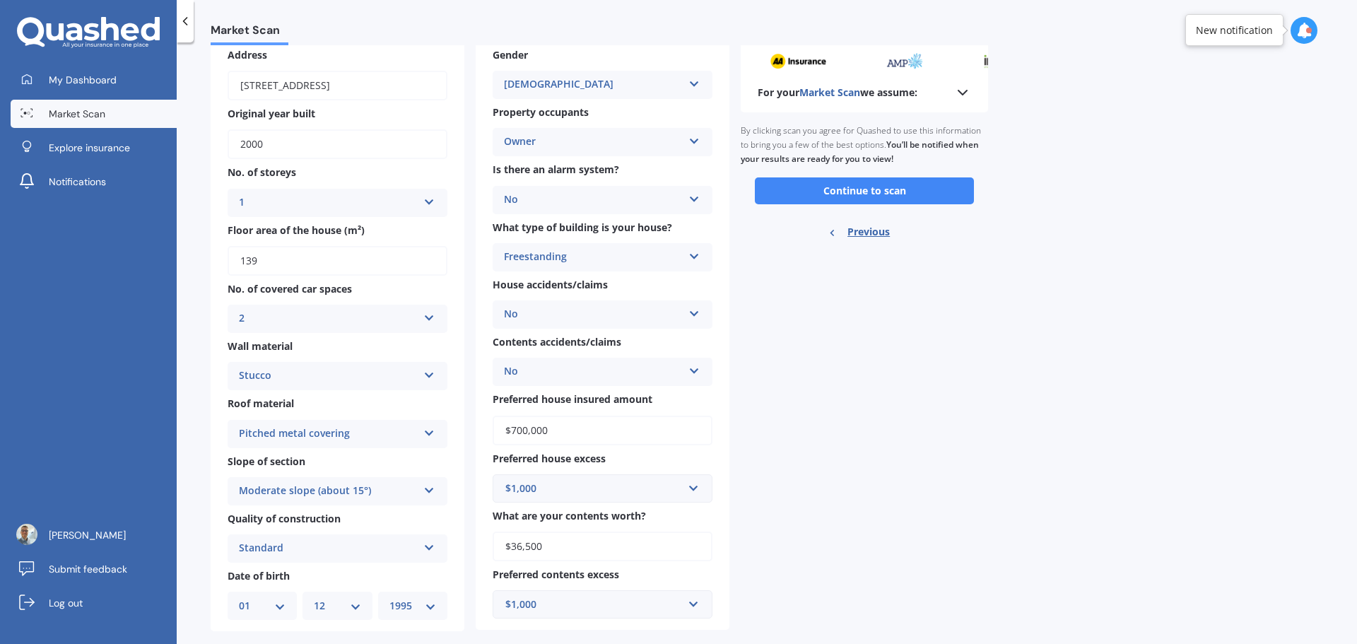
scroll to position [102, 0]
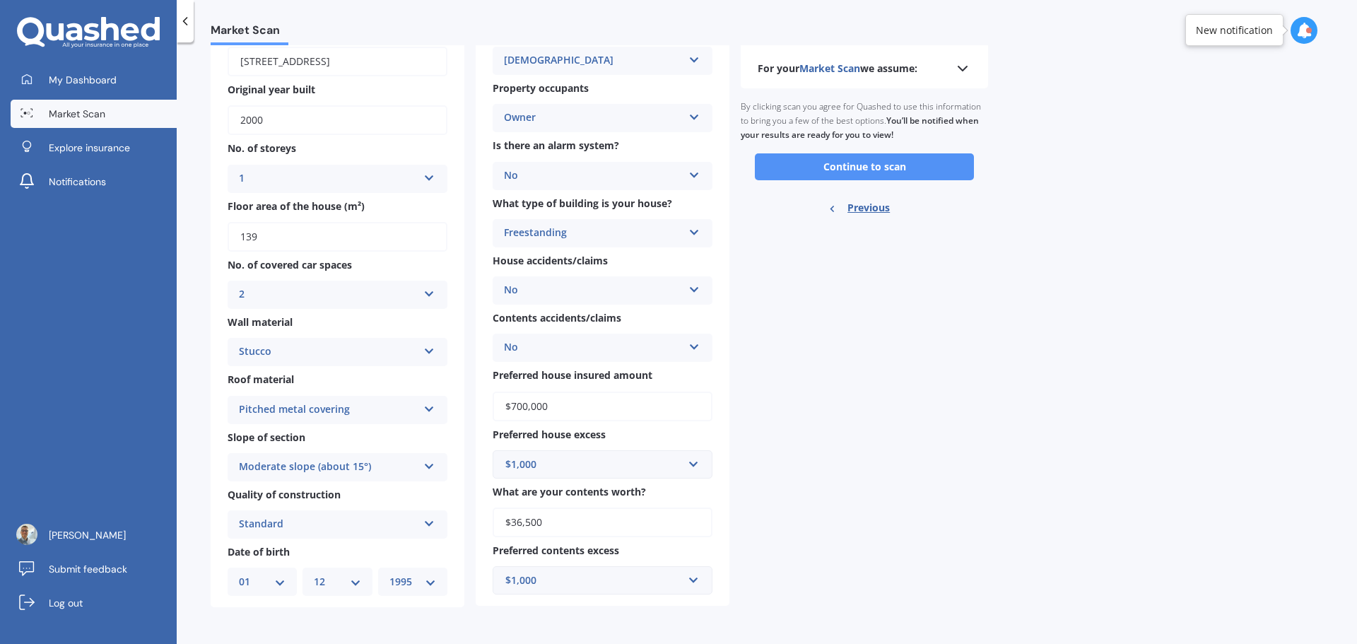
click at [846, 168] on button "Continue to scan" at bounding box center [864, 166] width 219 height 27
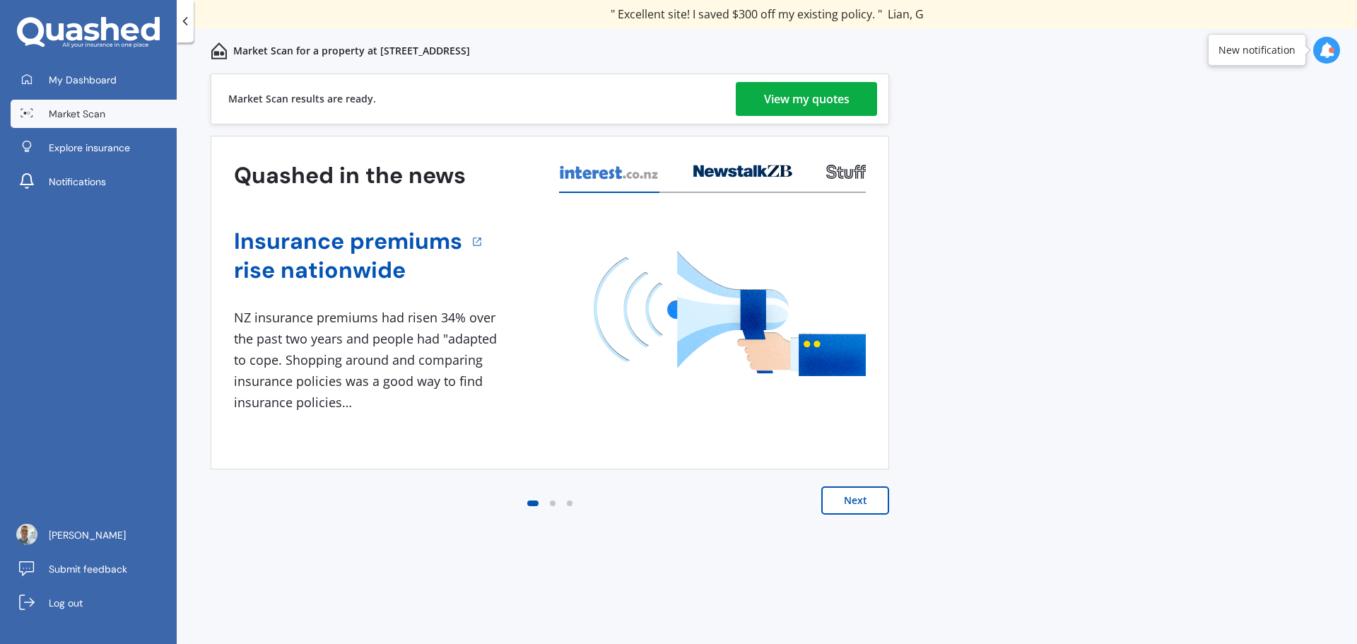
click at [815, 98] on div "View my quotes" at bounding box center [807, 99] width 86 height 34
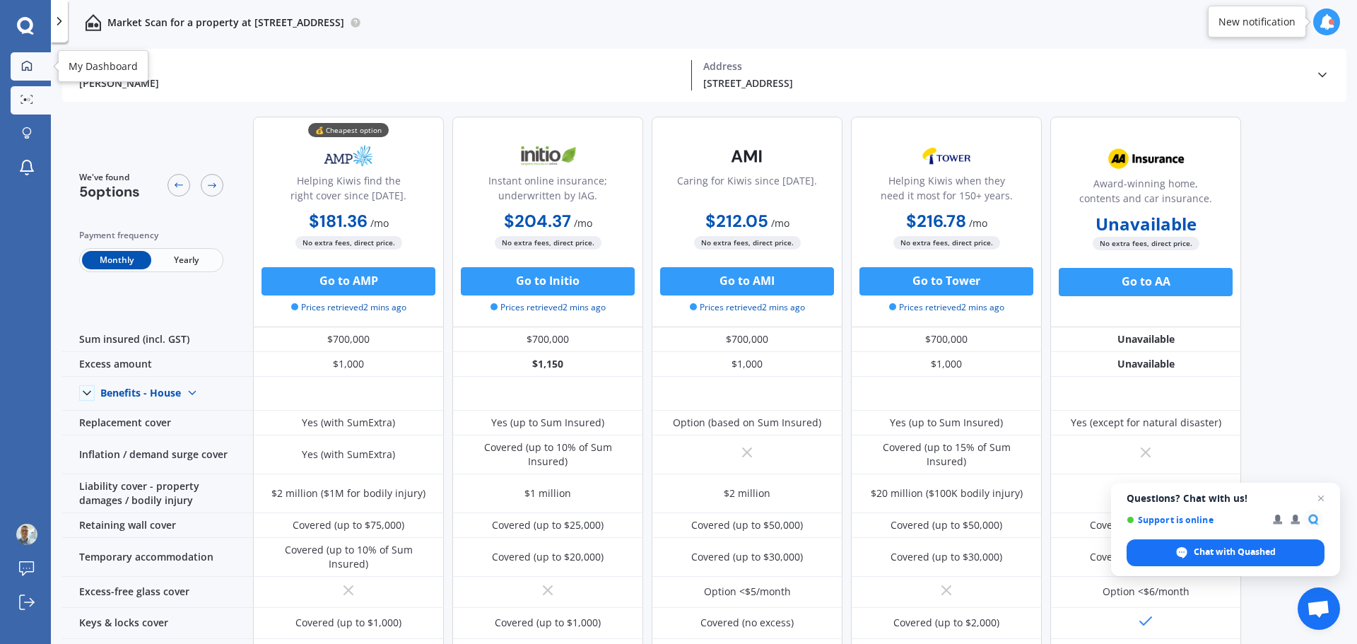
click at [24, 76] on link "My Dashboard" at bounding box center [31, 66] width 40 height 28
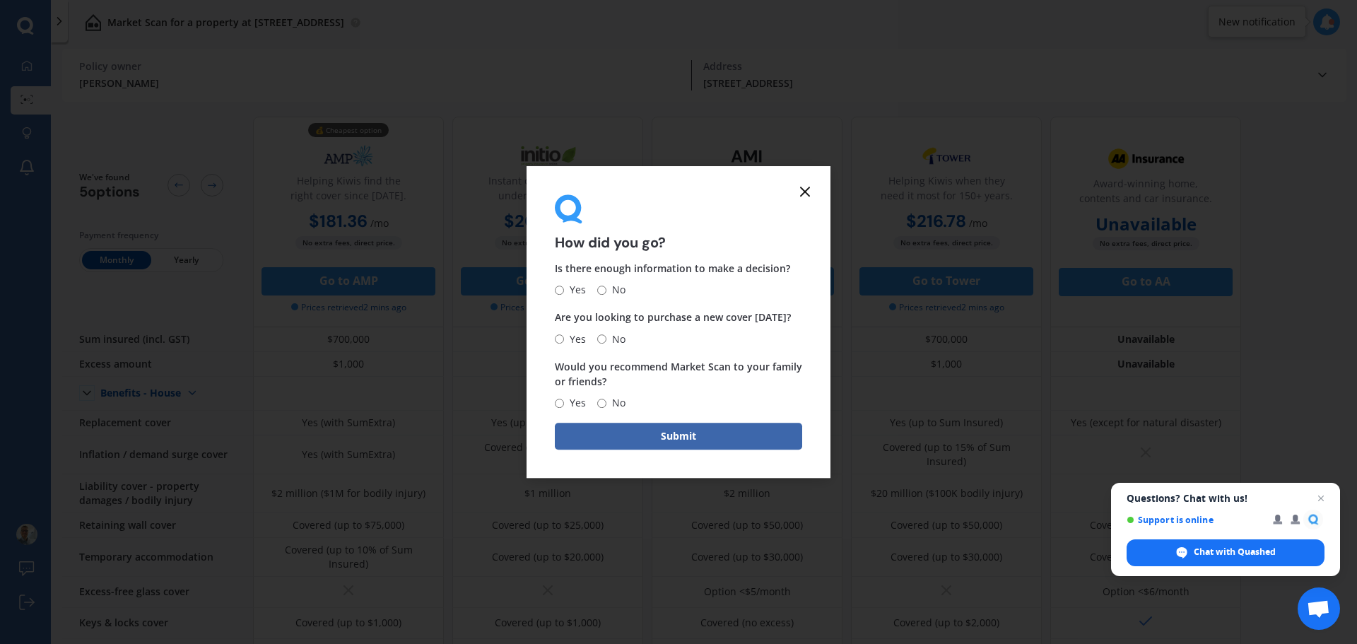
click at [801, 198] on icon at bounding box center [805, 191] width 17 height 17
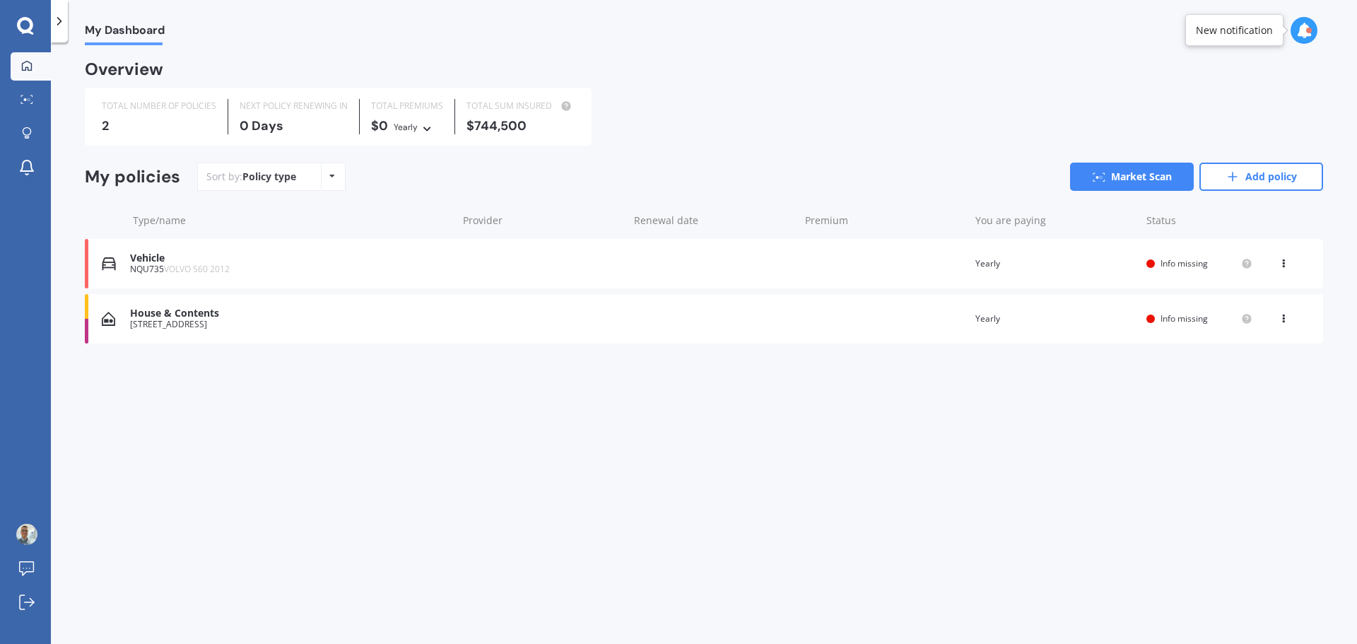
click at [211, 264] on span "VOLVO S60 2012" at bounding box center [197, 269] width 66 height 12
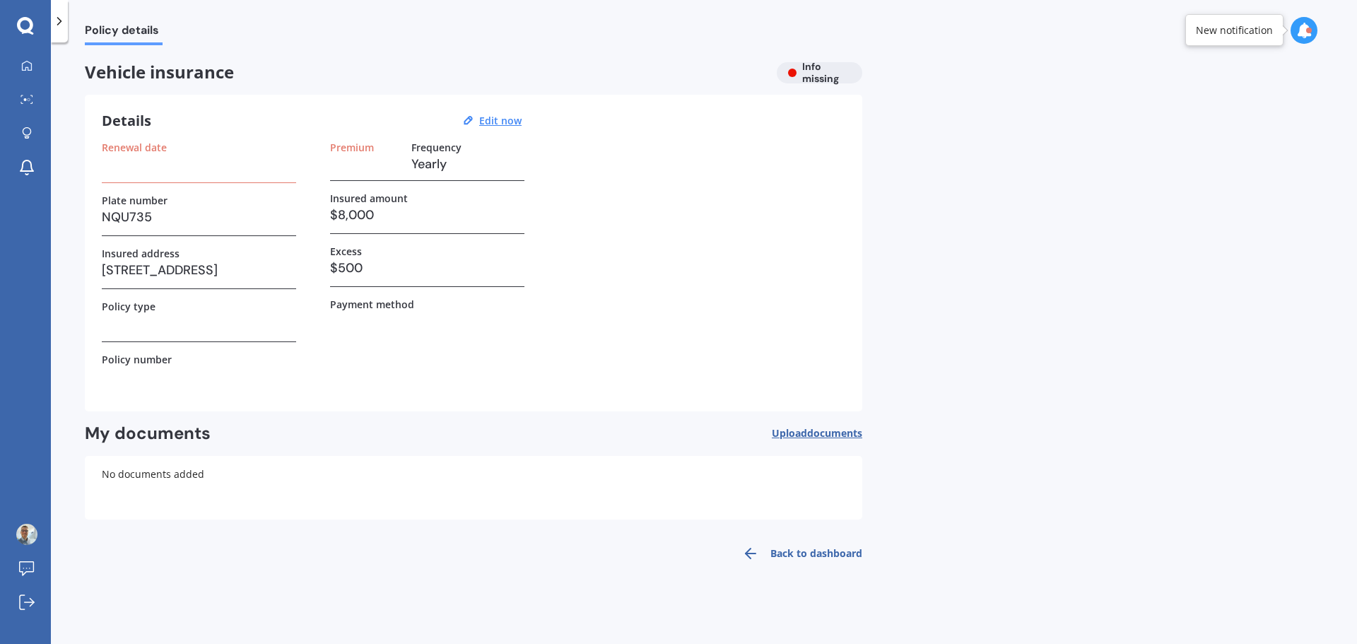
click at [57, 22] on icon at bounding box center [59, 21] width 14 height 14
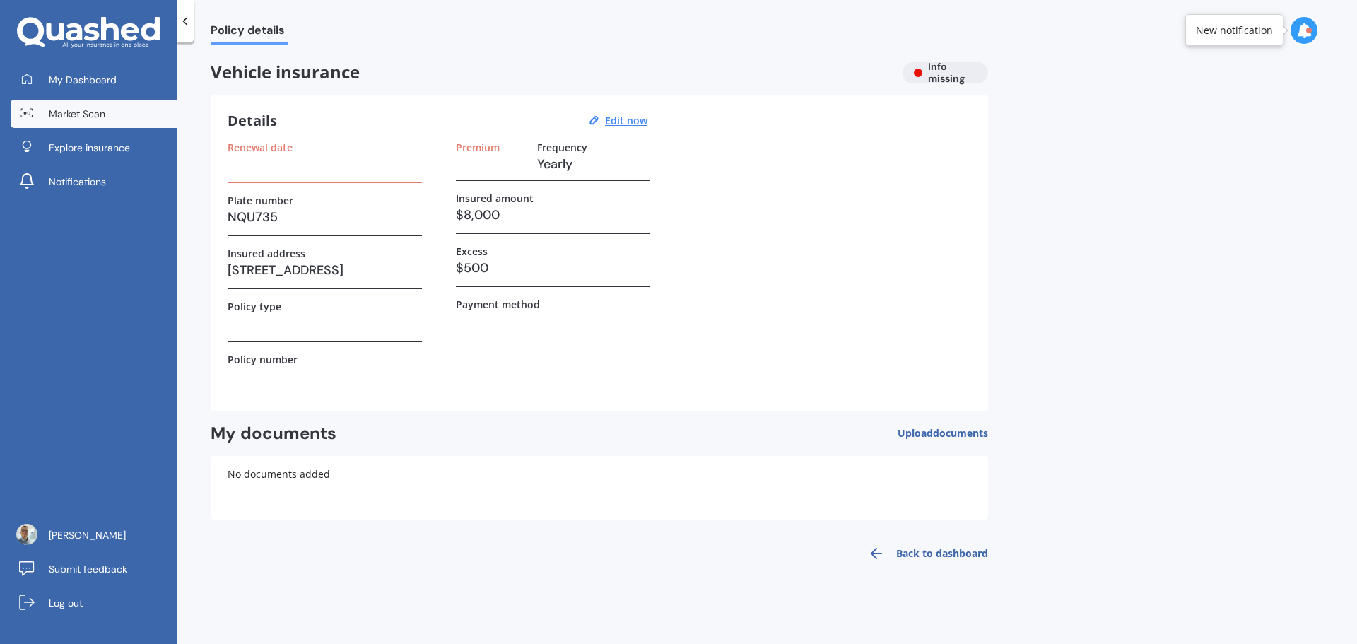
click at [78, 114] on span "Market Scan" at bounding box center [77, 114] width 57 height 14
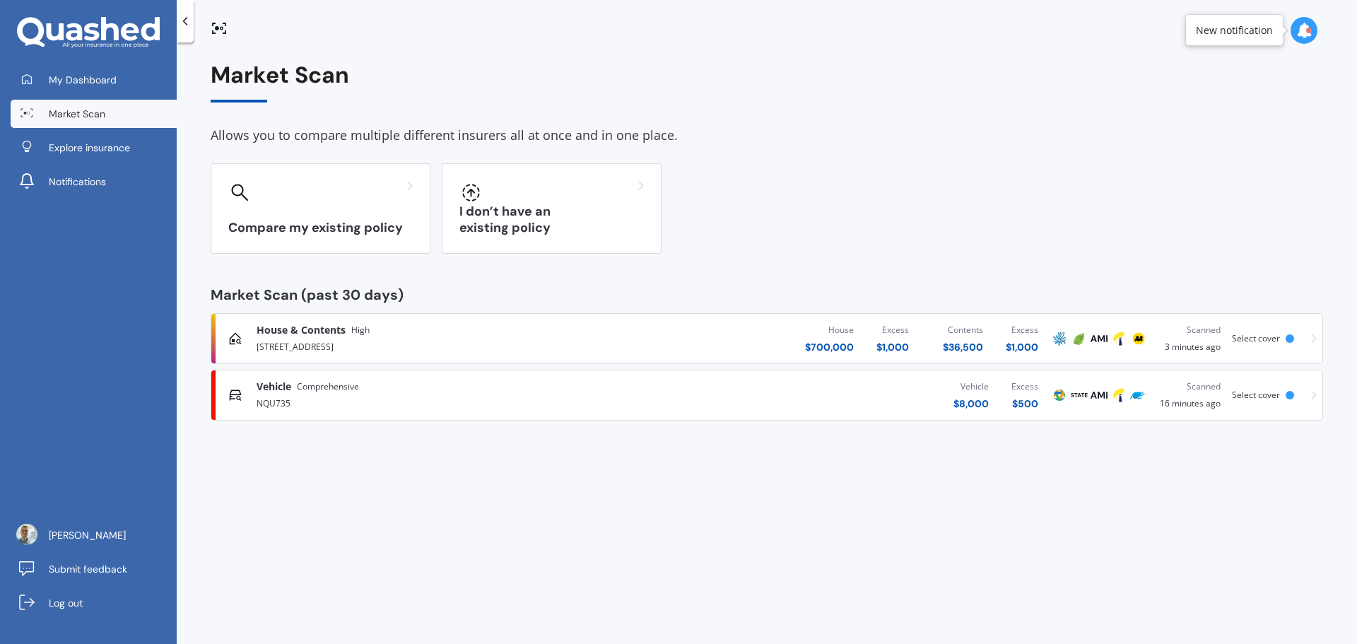
click at [1264, 339] on span "Select cover" at bounding box center [1256, 338] width 48 height 12
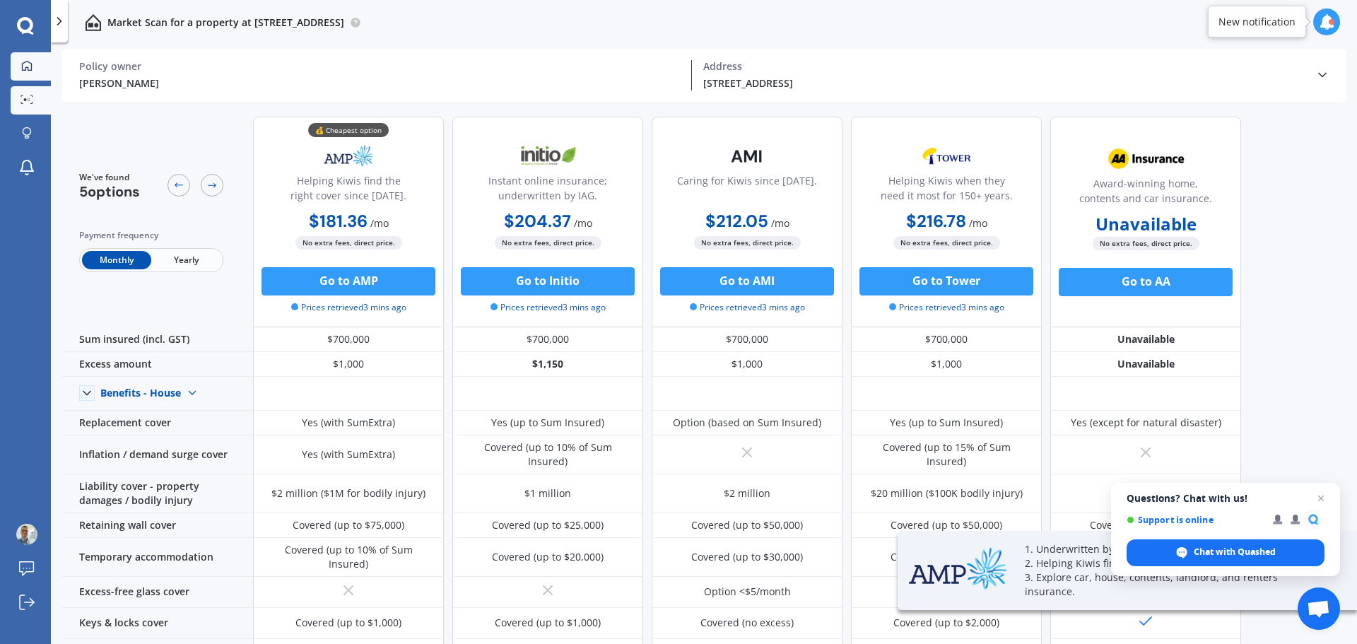
click at [30, 66] on icon at bounding box center [26, 65] width 11 height 11
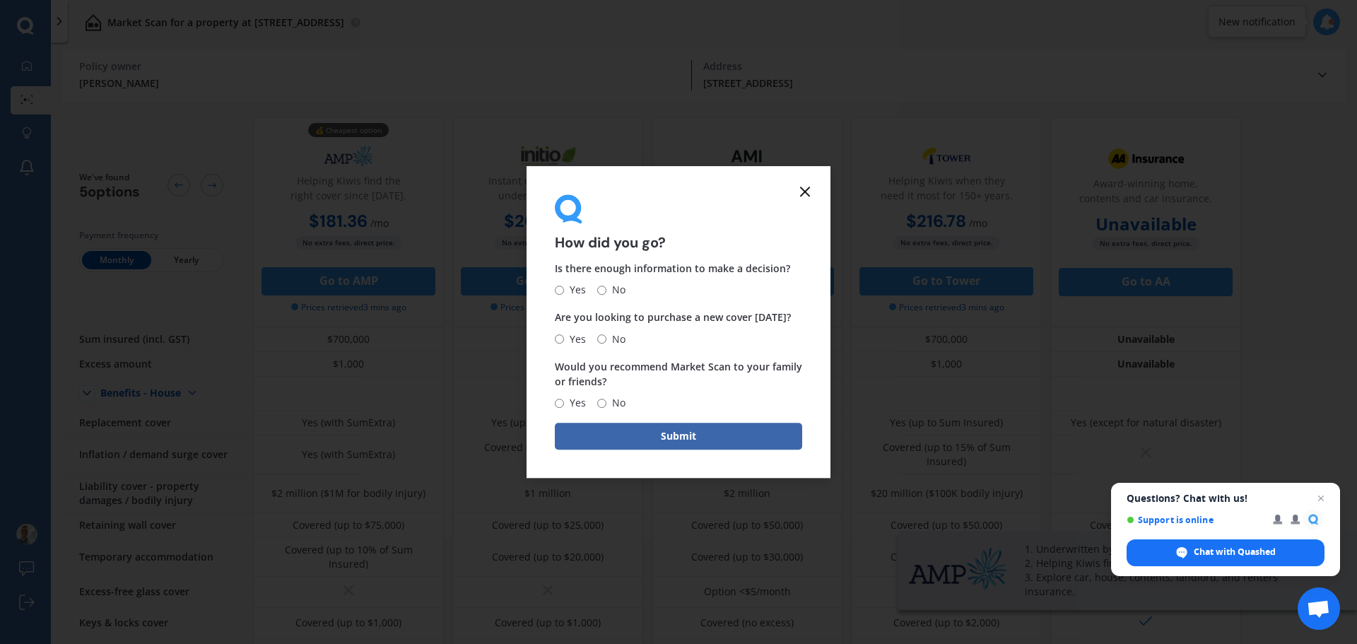
click at [807, 190] on line at bounding box center [805, 191] width 8 height 8
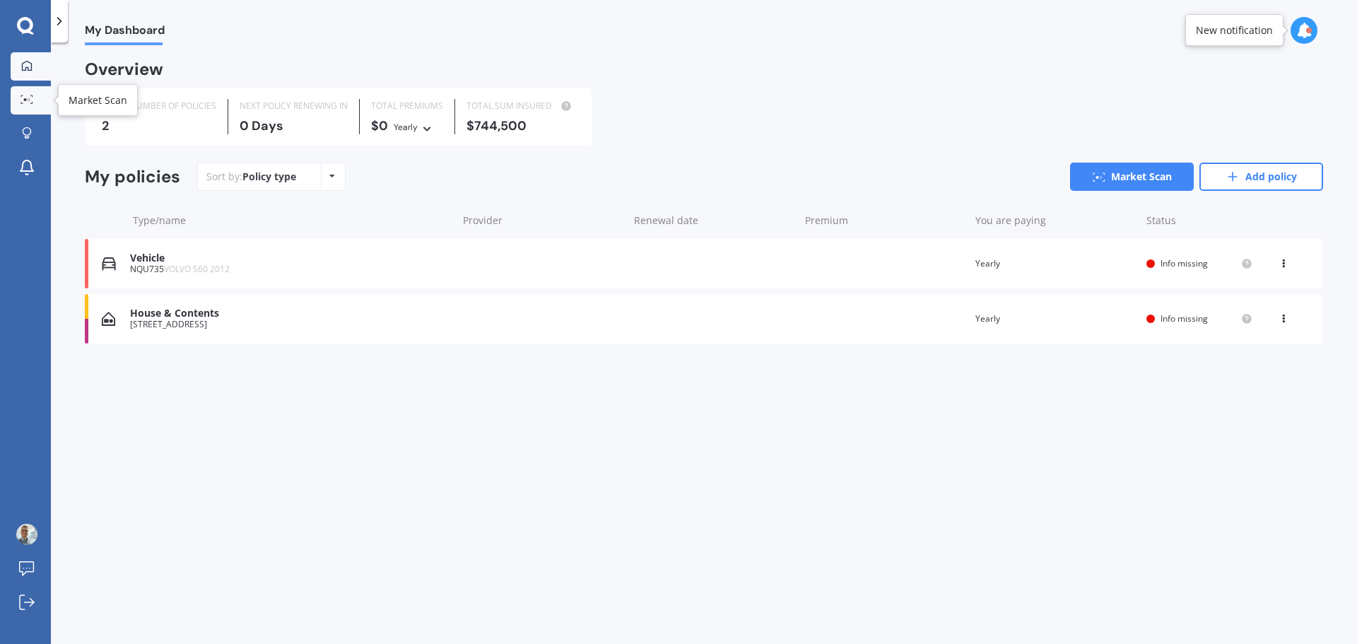
click at [26, 103] on icon at bounding box center [27, 99] width 13 height 9
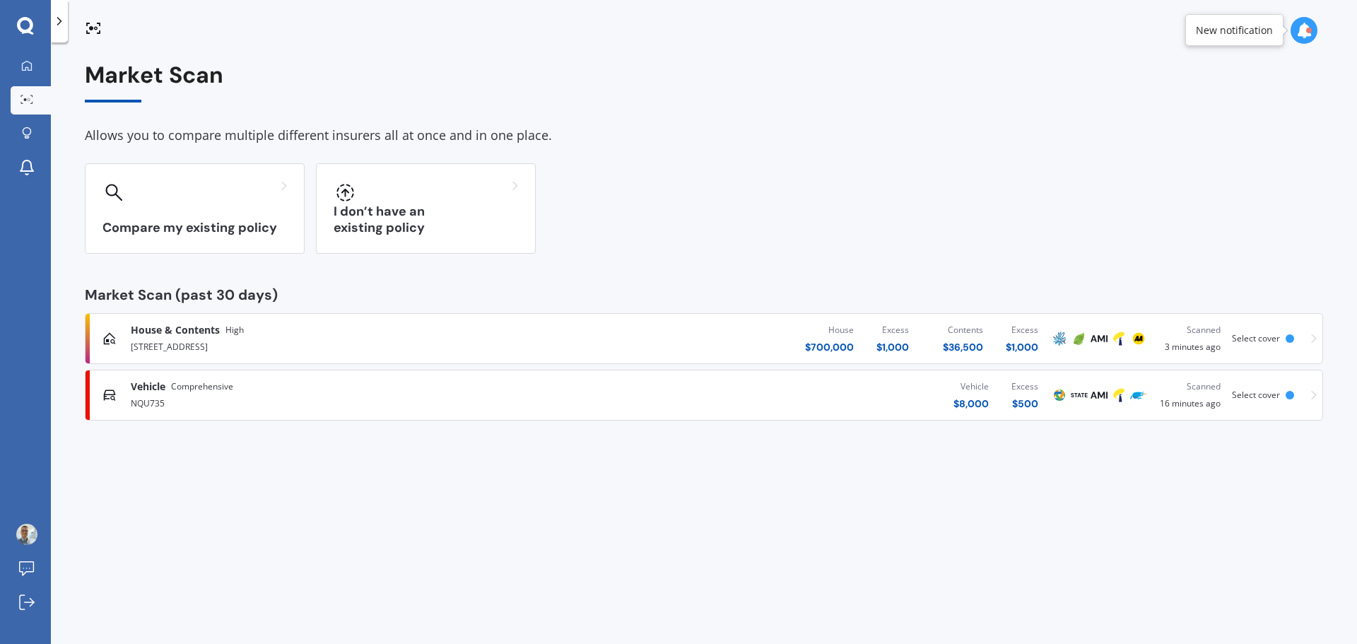
click at [1237, 400] on span "Select cover" at bounding box center [1256, 395] width 48 height 12
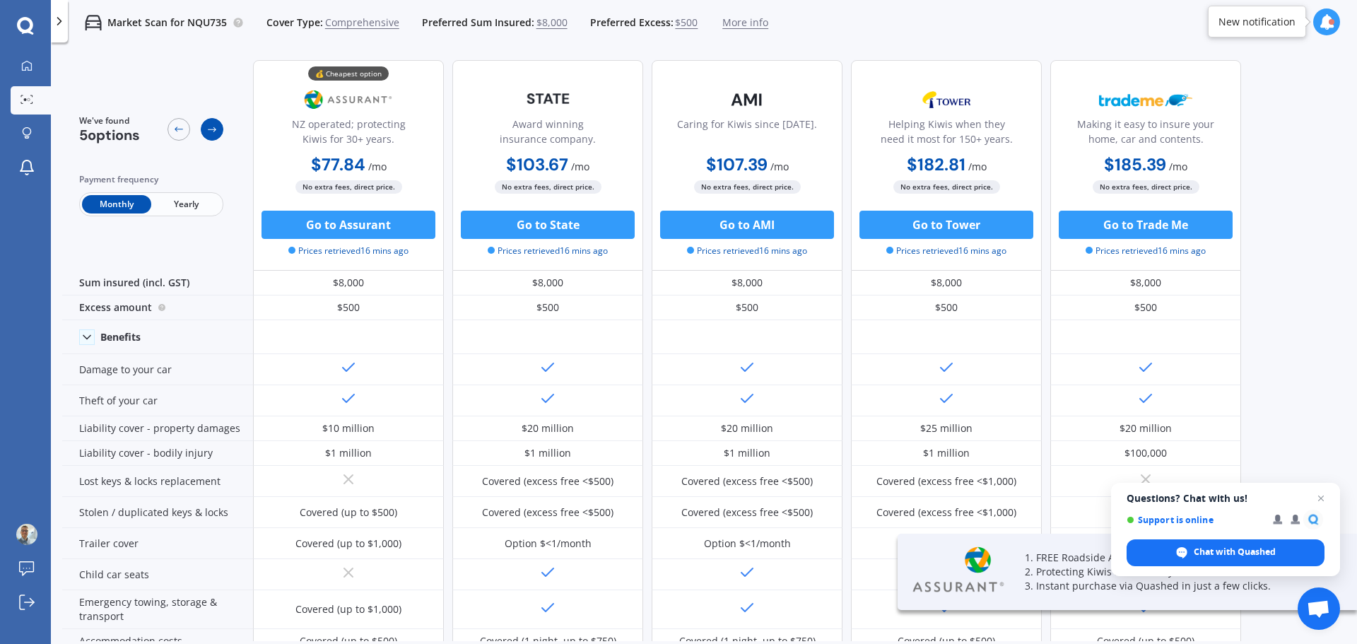
click at [208, 134] on icon at bounding box center [211, 129] width 11 height 11
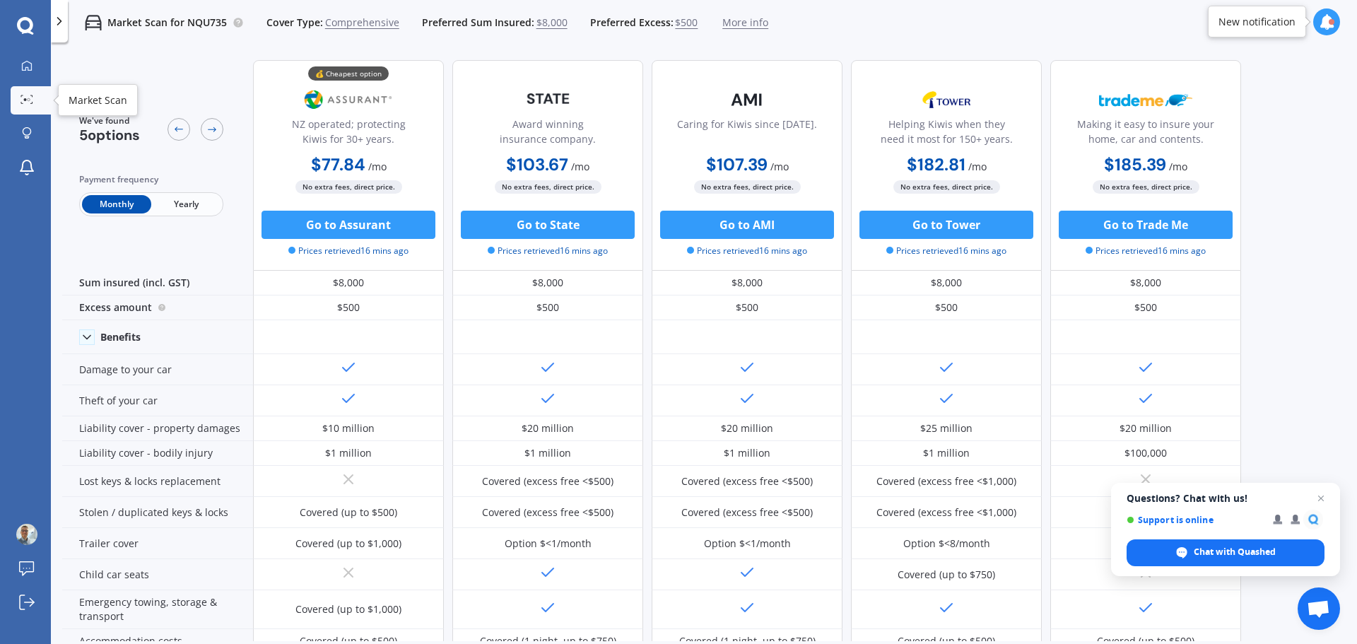
click at [28, 95] on icon at bounding box center [27, 99] width 13 height 9
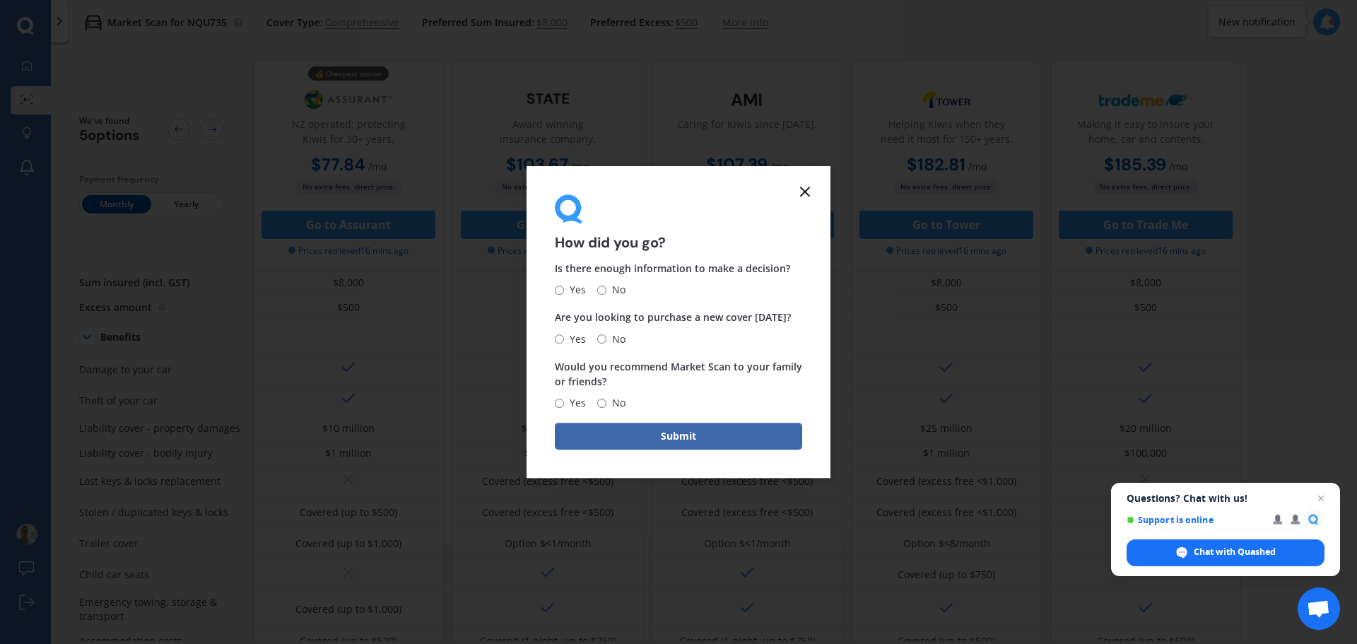
click at [793, 191] on form "How did you go? Is there enough information to make a decision? Yes No Are you …" at bounding box center [679, 322] width 304 height 312
click at [803, 191] on icon at bounding box center [805, 191] width 17 height 17
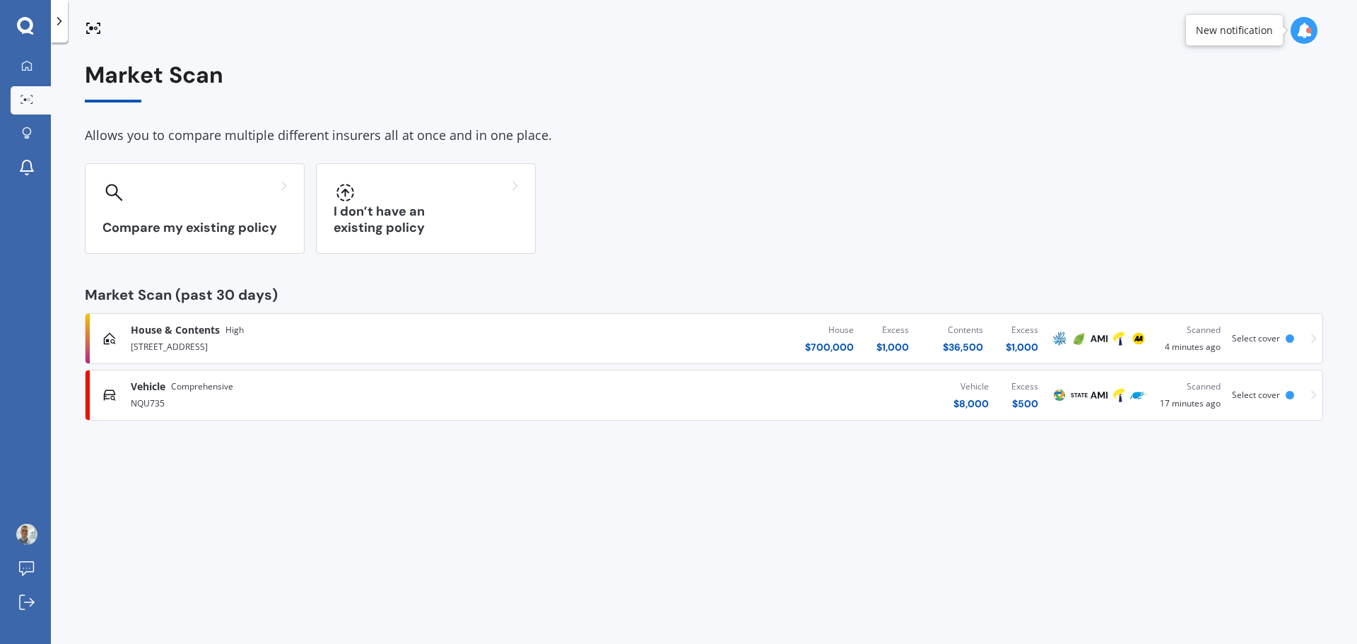
click at [1138, 341] on img at bounding box center [1138, 338] width 17 height 17
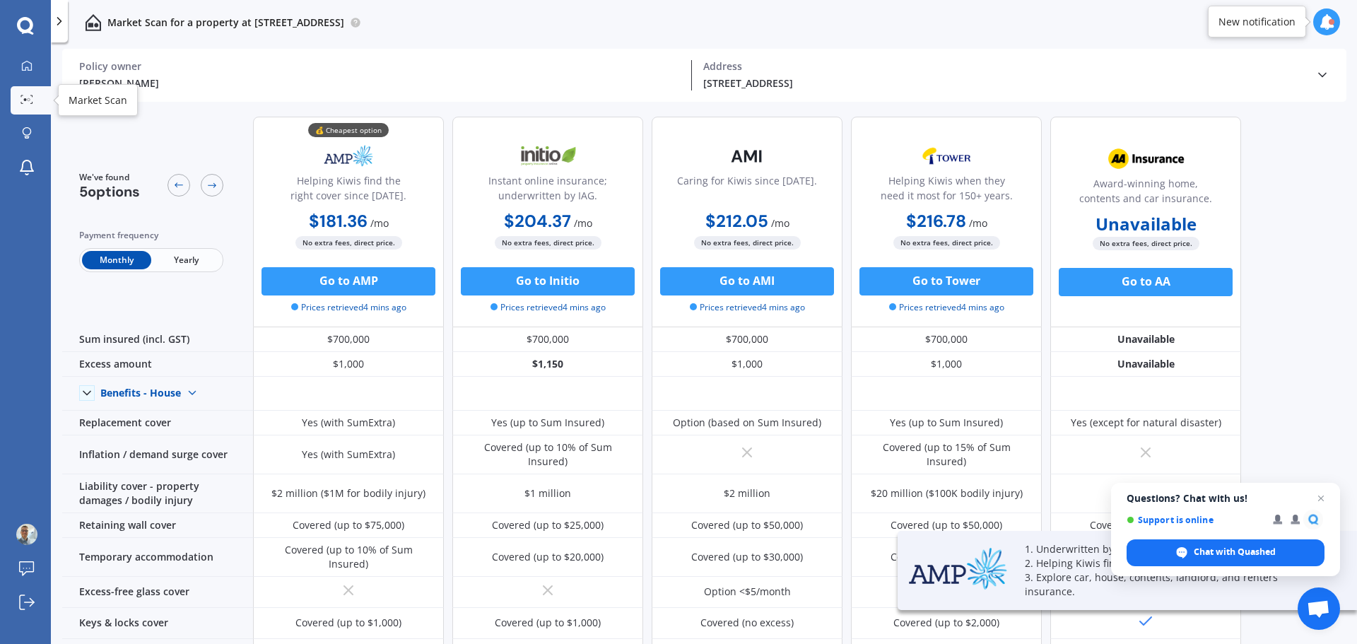
click at [27, 96] on icon at bounding box center [27, 99] width 13 height 9
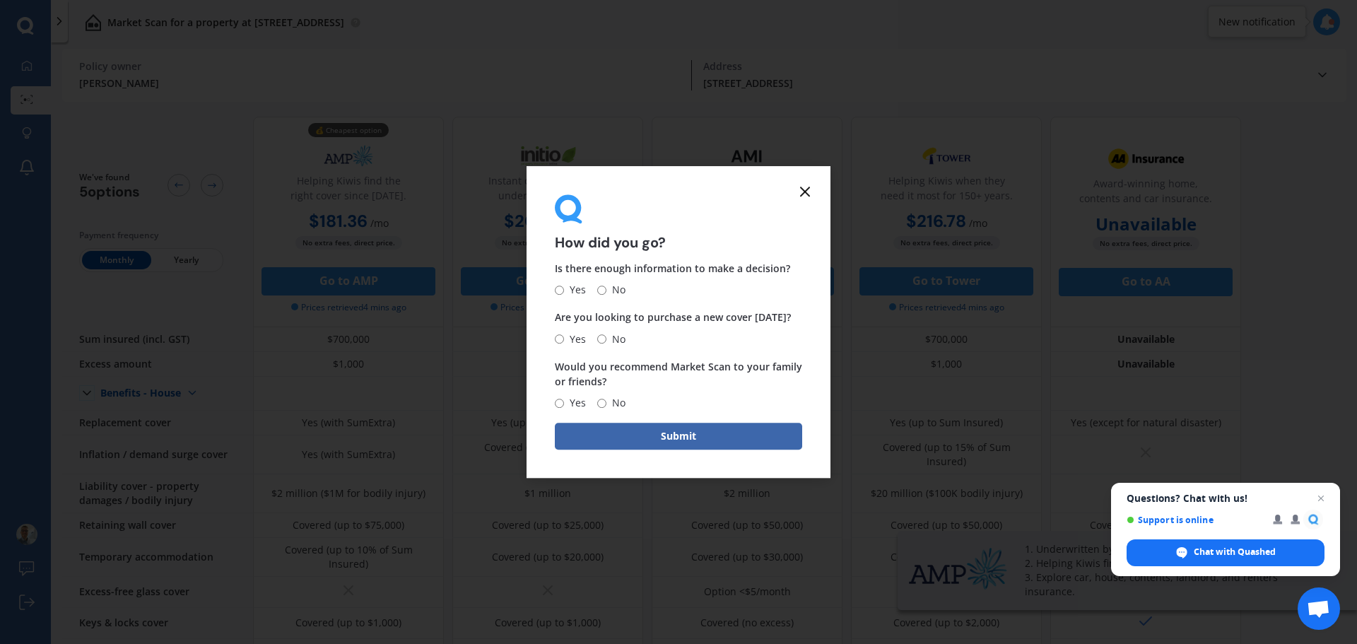
click at [800, 198] on icon at bounding box center [805, 191] width 17 height 17
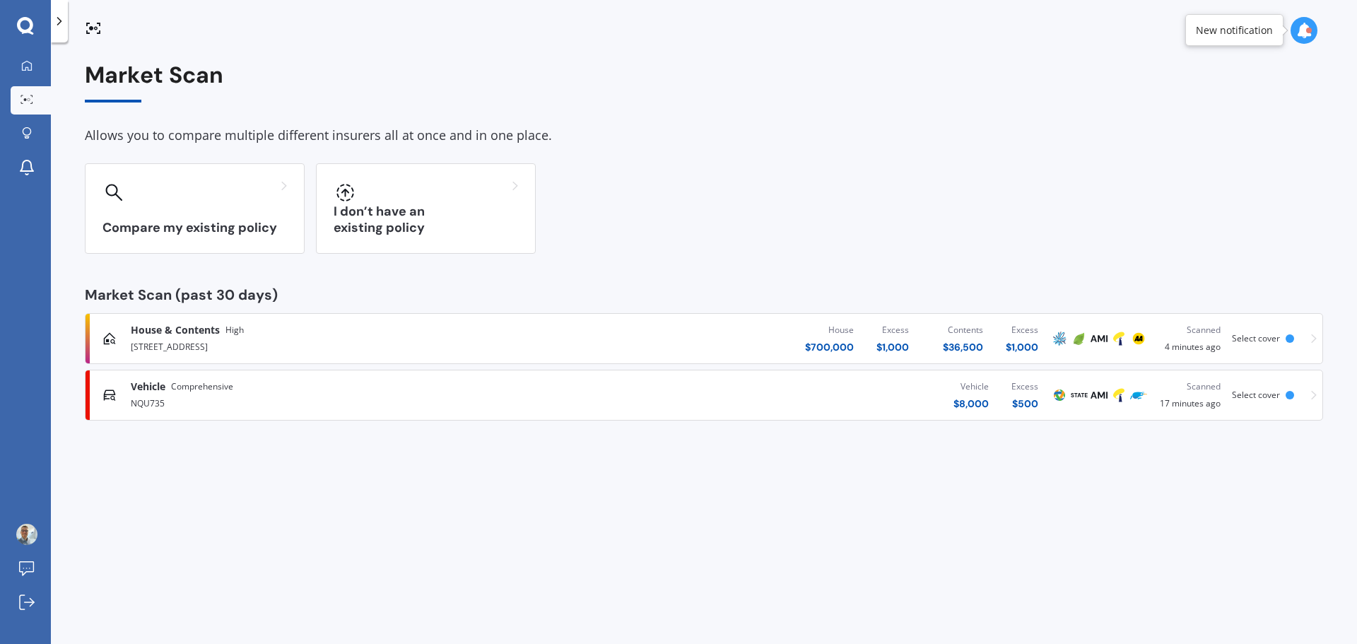
click at [1102, 404] on div "Vehicle Comprehensive NQU735 Vehicle $ 8,000 Excess $ 500 Scanned 17 minutes ag…" at bounding box center [704, 395] width 1226 height 42
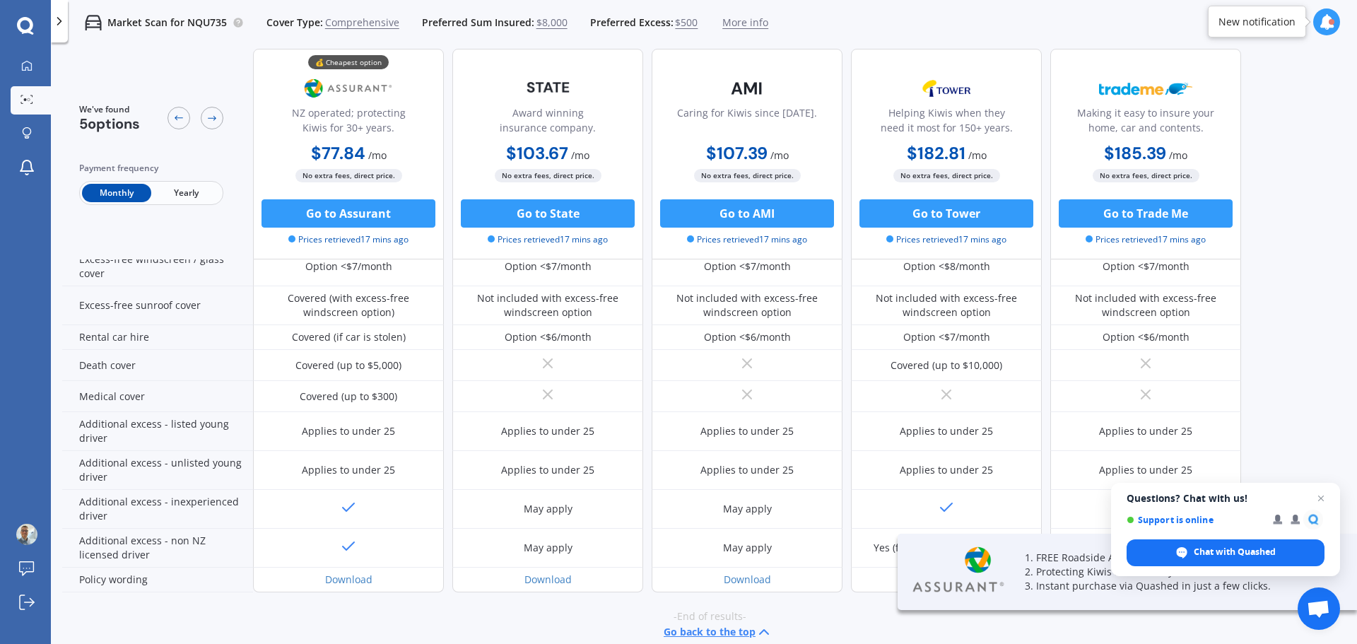
scroll to position [556, 0]
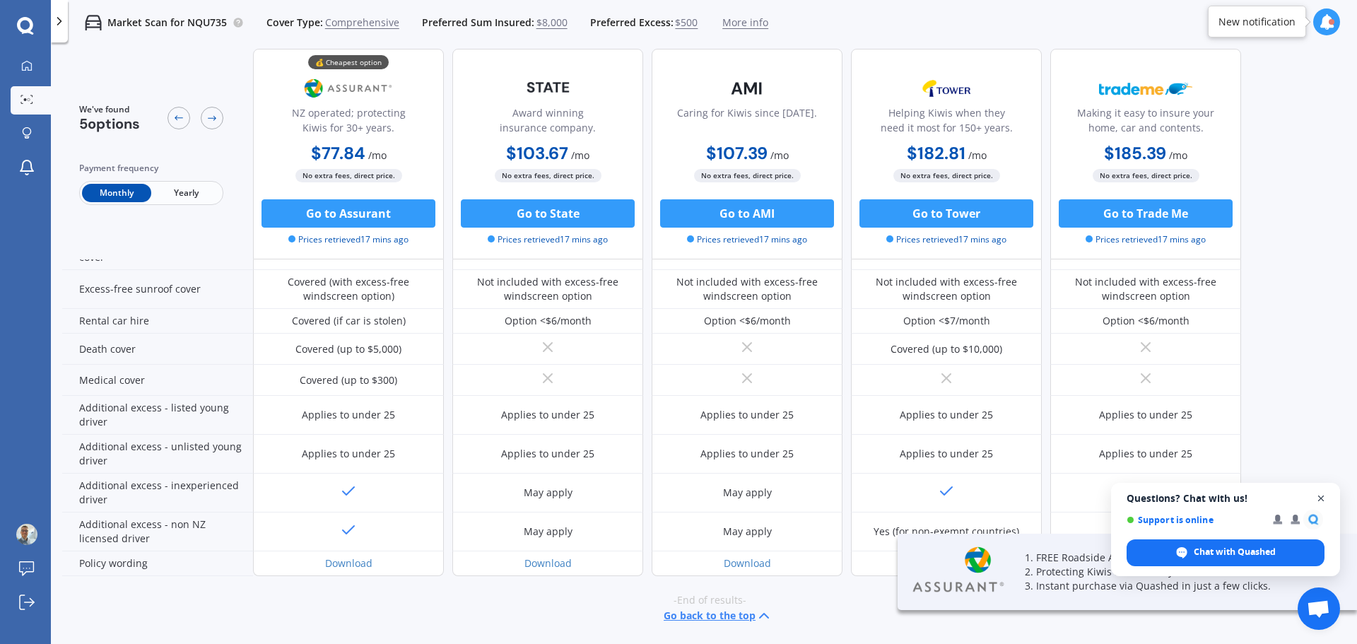
click at [1323, 503] on span "Open chat" at bounding box center [1322, 499] width 18 height 18
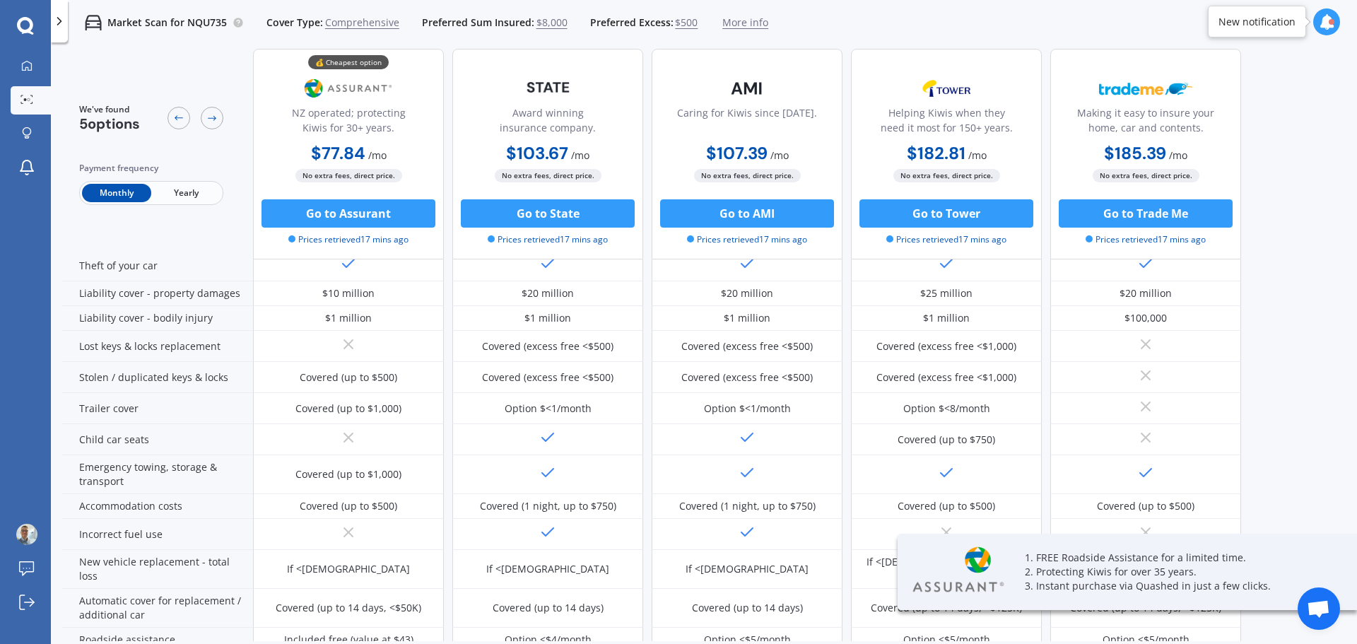
scroll to position [0, 0]
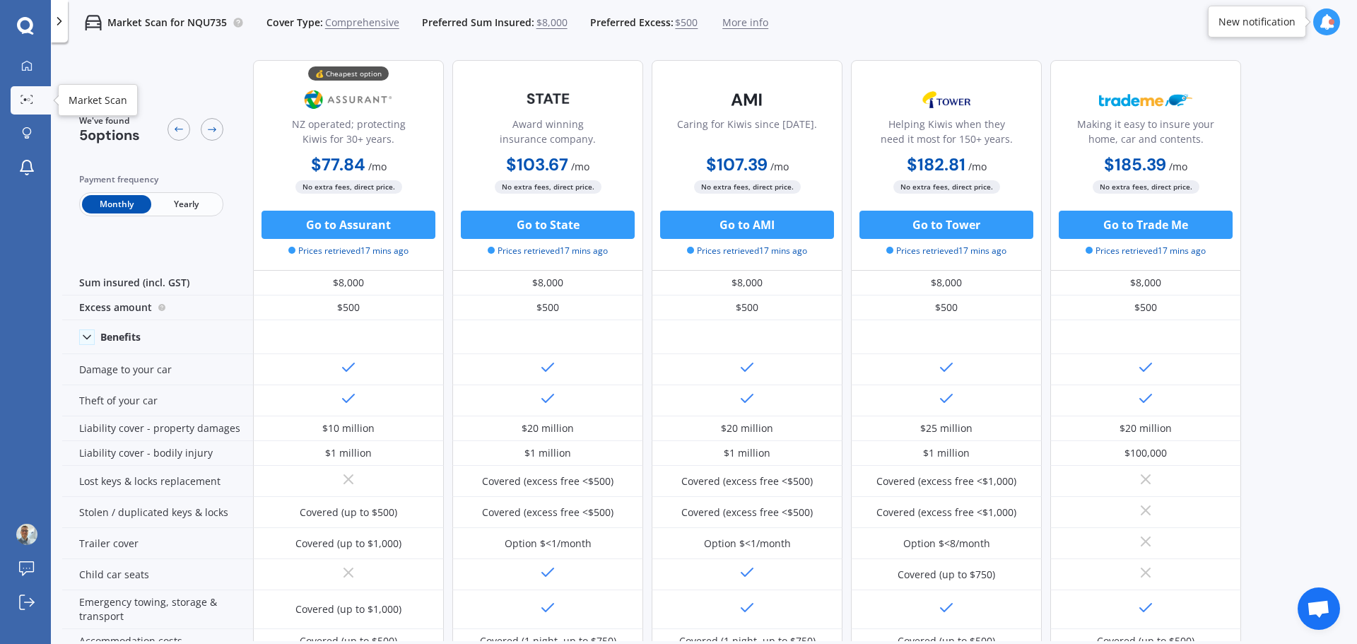
click at [23, 98] on icon at bounding box center [27, 99] width 13 height 9
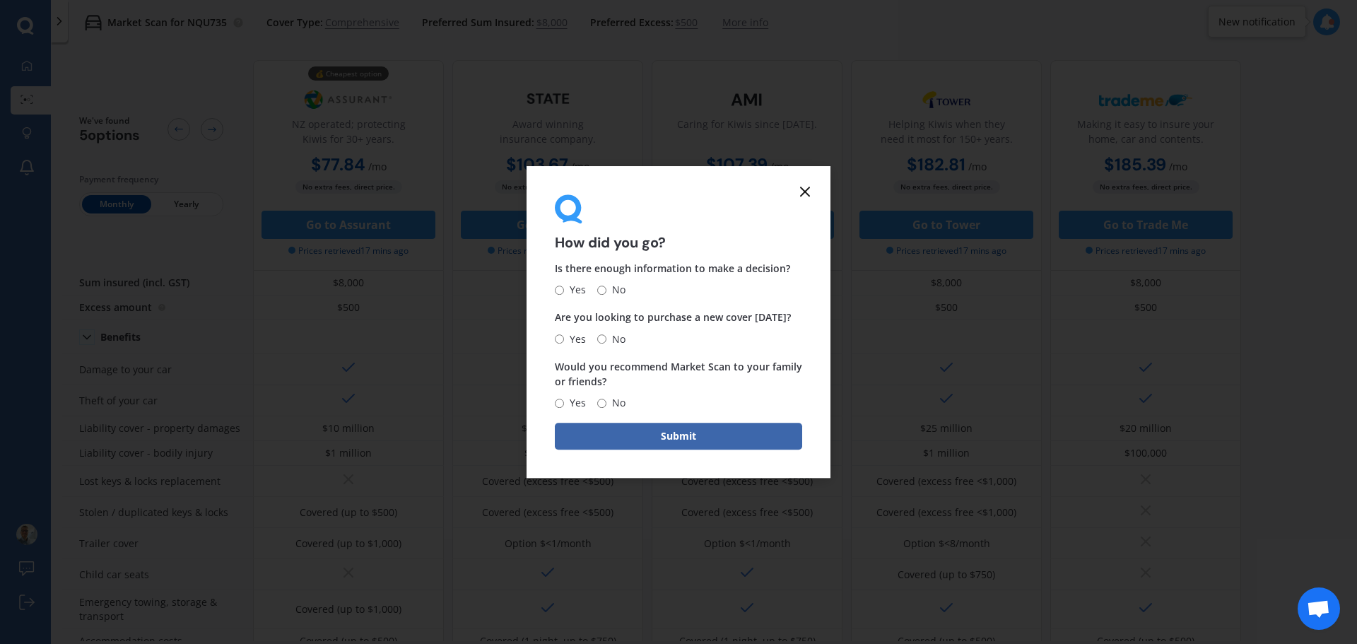
click at [800, 195] on icon at bounding box center [805, 191] width 17 height 17
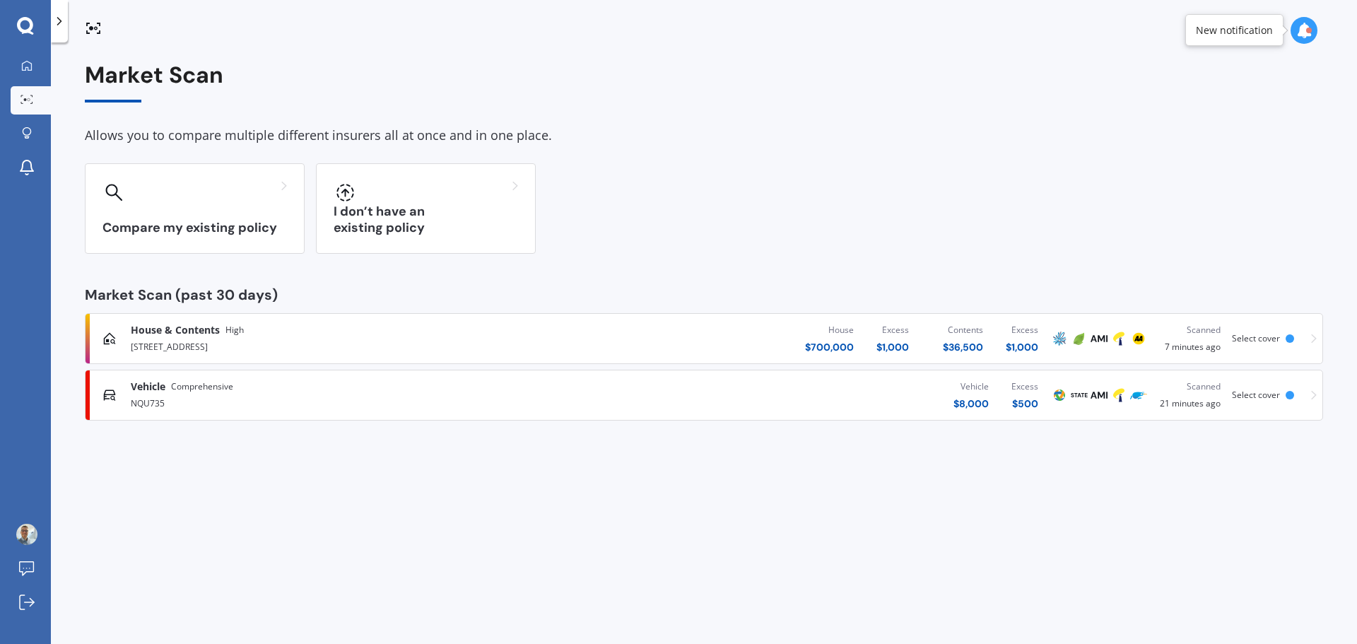
click at [884, 390] on div "Vehicle $ 8,000 Excess $ 500" at bounding box center [813, 395] width 474 height 42
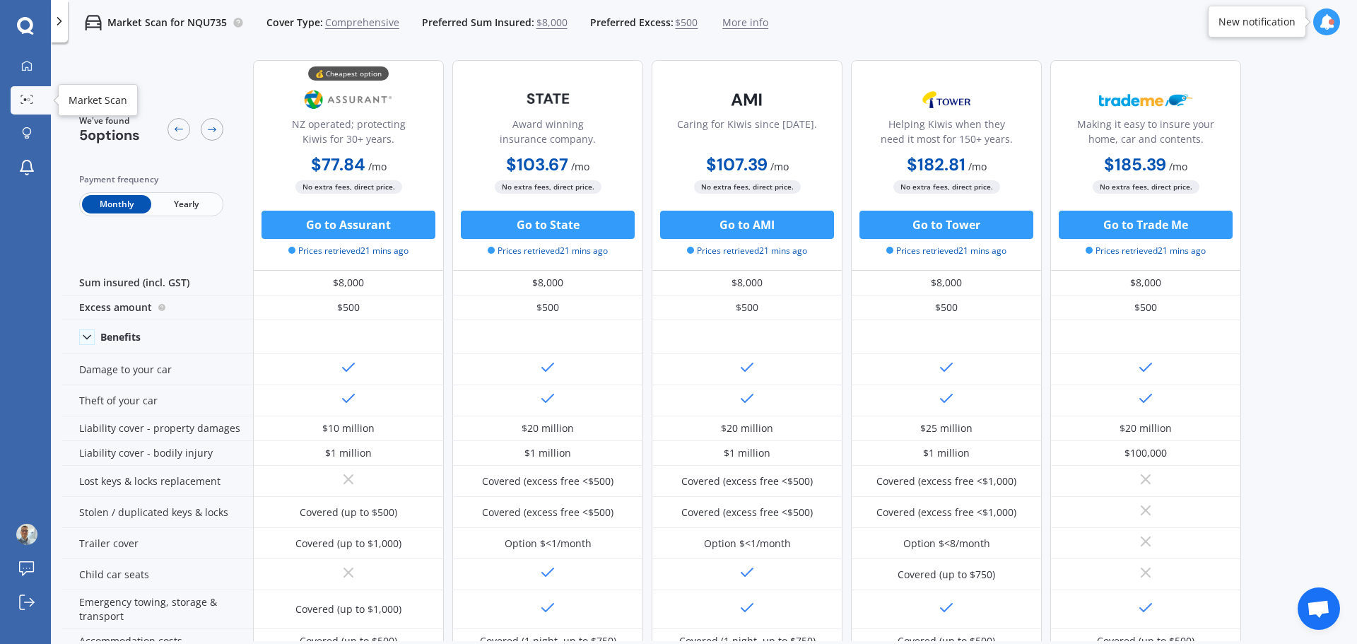
click at [20, 98] on div at bounding box center [26, 100] width 21 height 11
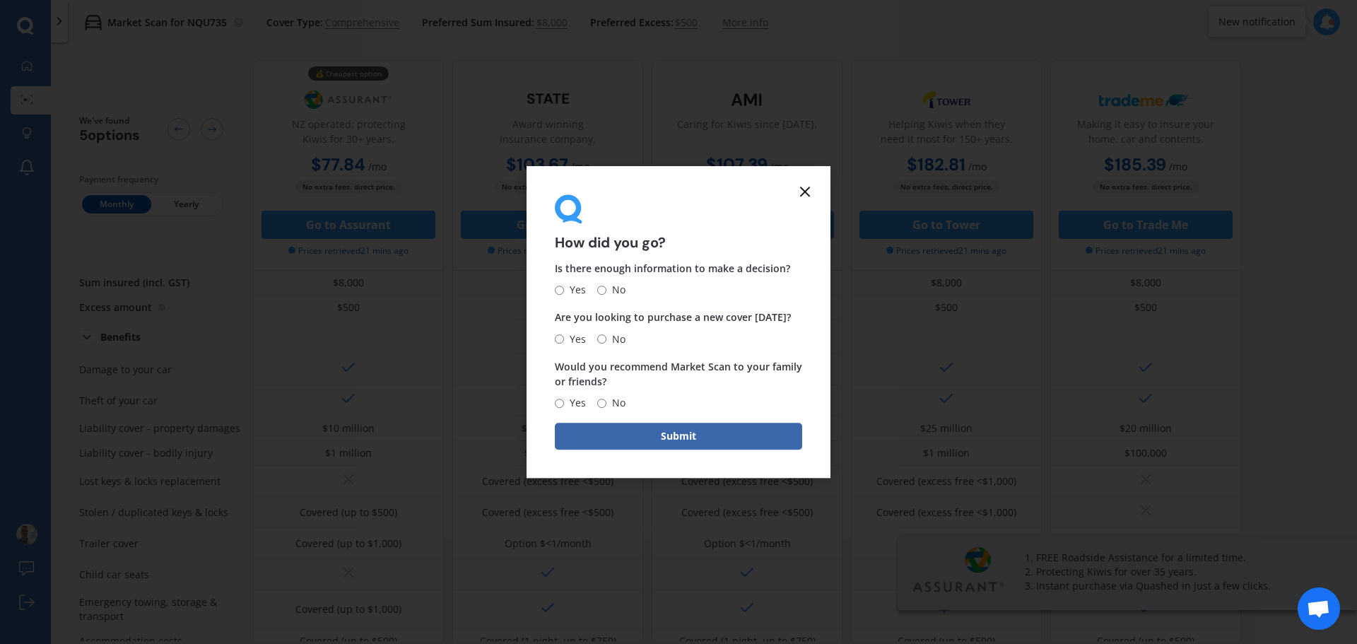
click at [800, 189] on icon at bounding box center [805, 191] width 17 height 17
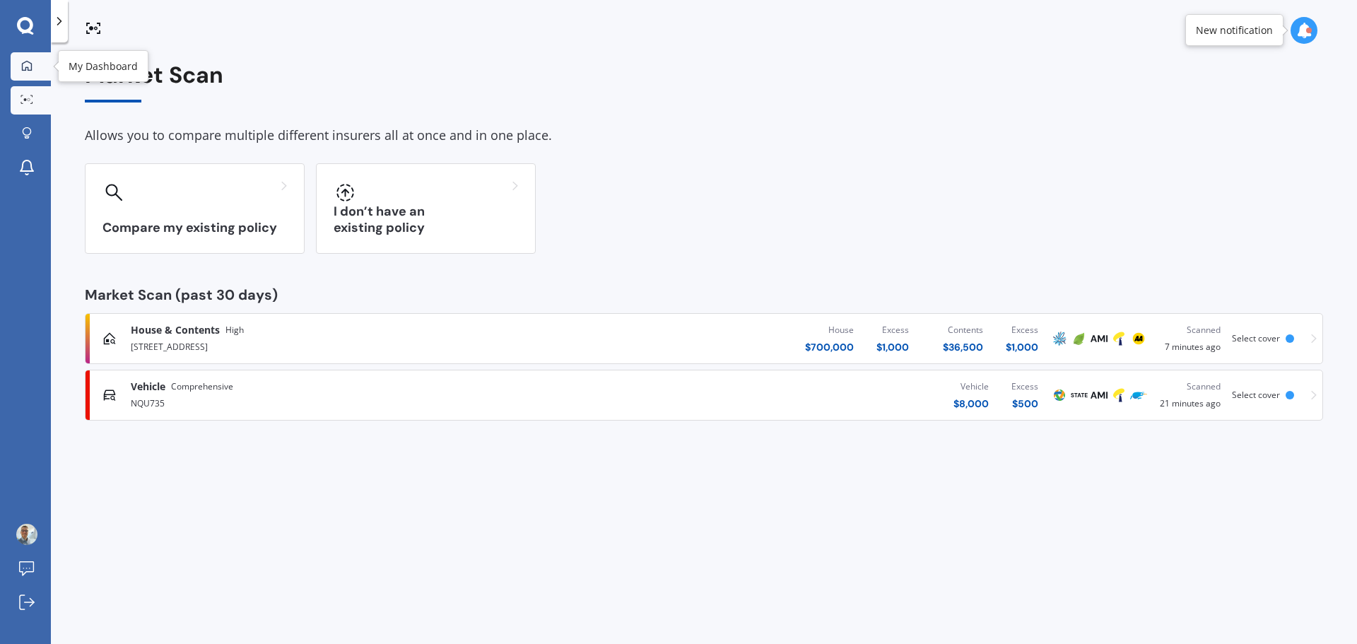
click at [27, 68] on icon at bounding box center [26, 65] width 11 height 11
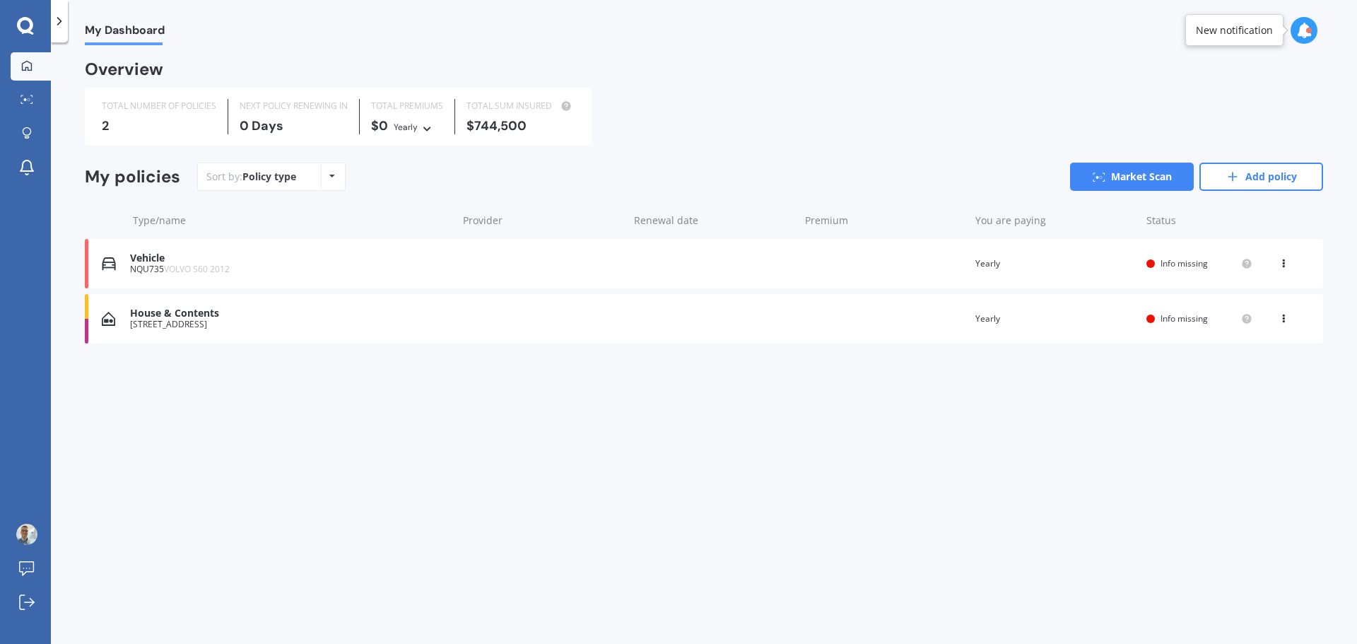
click at [977, 329] on div "House & Contents [STREET_ADDRESS] Renewal date Premium You are paying Yearly St…" at bounding box center [704, 318] width 1239 height 49
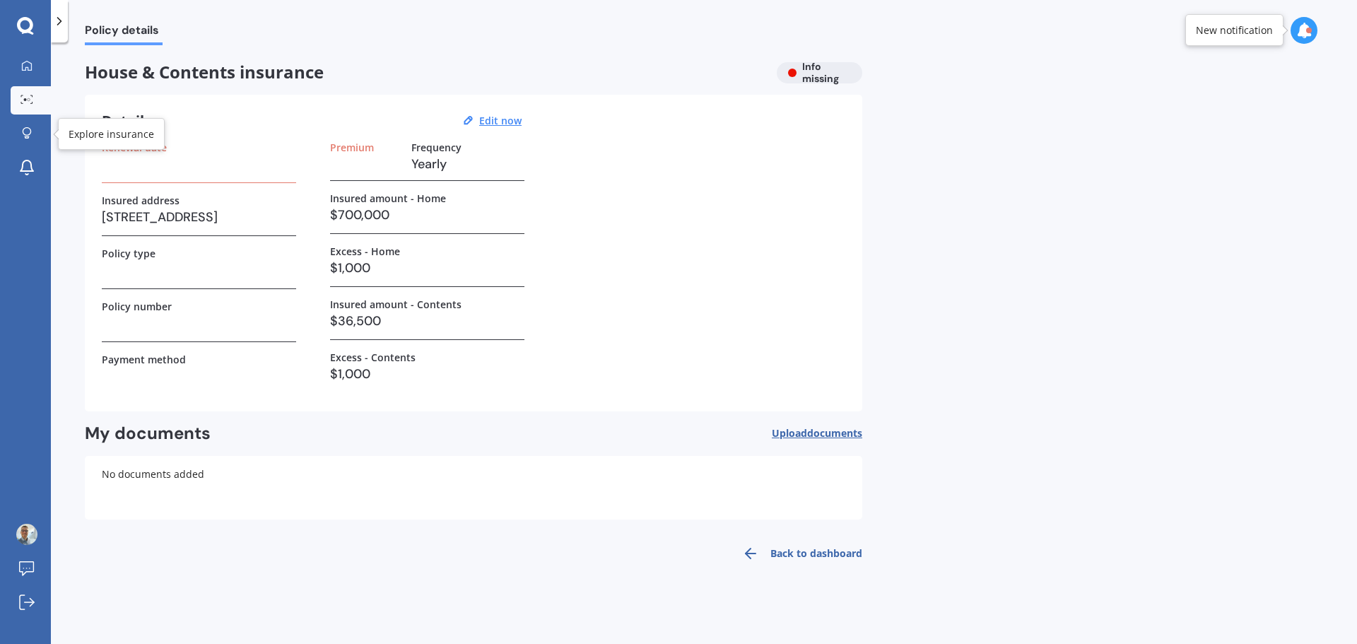
click at [33, 95] on icon at bounding box center [31, 95] width 2 height 1
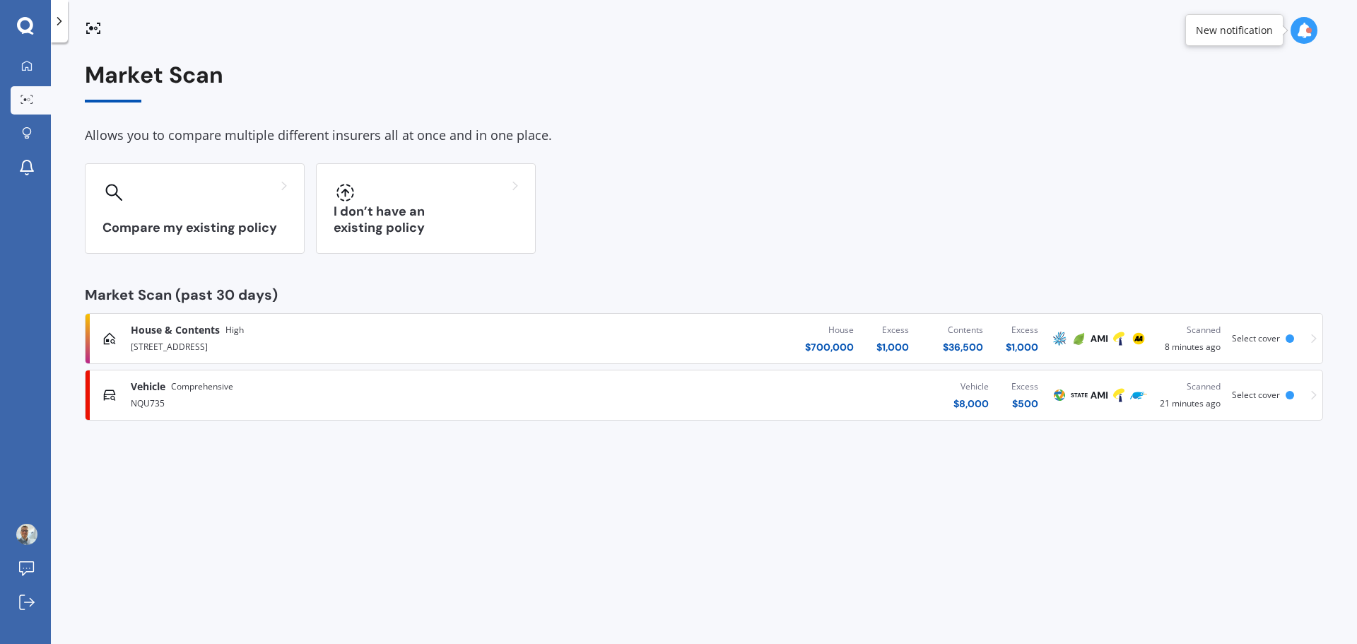
click at [672, 329] on div "House $ 700,000 Excess $ 1,000 Contents $ 36,500 Excess $ 1,000" at bounding box center [813, 338] width 474 height 42
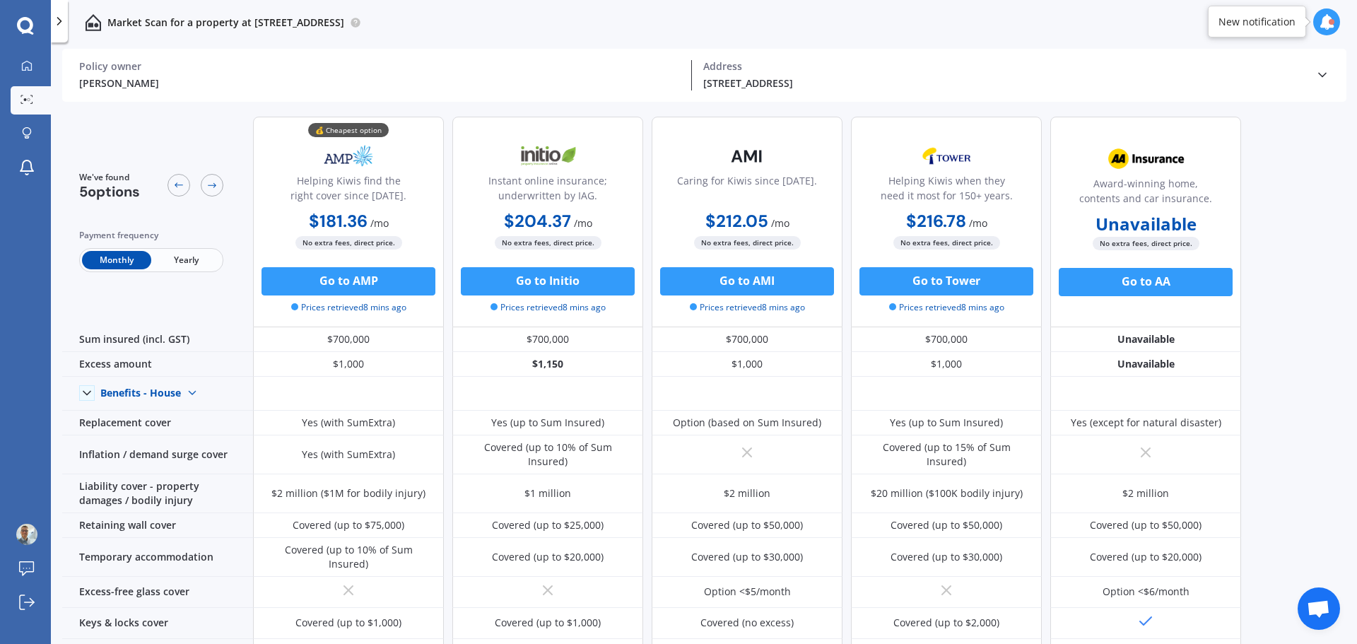
click at [187, 267] on span "Yearly" at bounding box center [185, 260] width 69 height 18
click at [135, 261] on span "Monthly" at bounding box center [116, 260] width 69 height 18
click at [199, 259] on span "Yearly" at bounding box center [185, 260] width 69 height 18
click at [119, 261] on span "Monthly" at bounding box center [116, 260] width 69 height 18
click at [173, 261] on span "Yearly" at bounding box center [185, 260] width 69 height 18
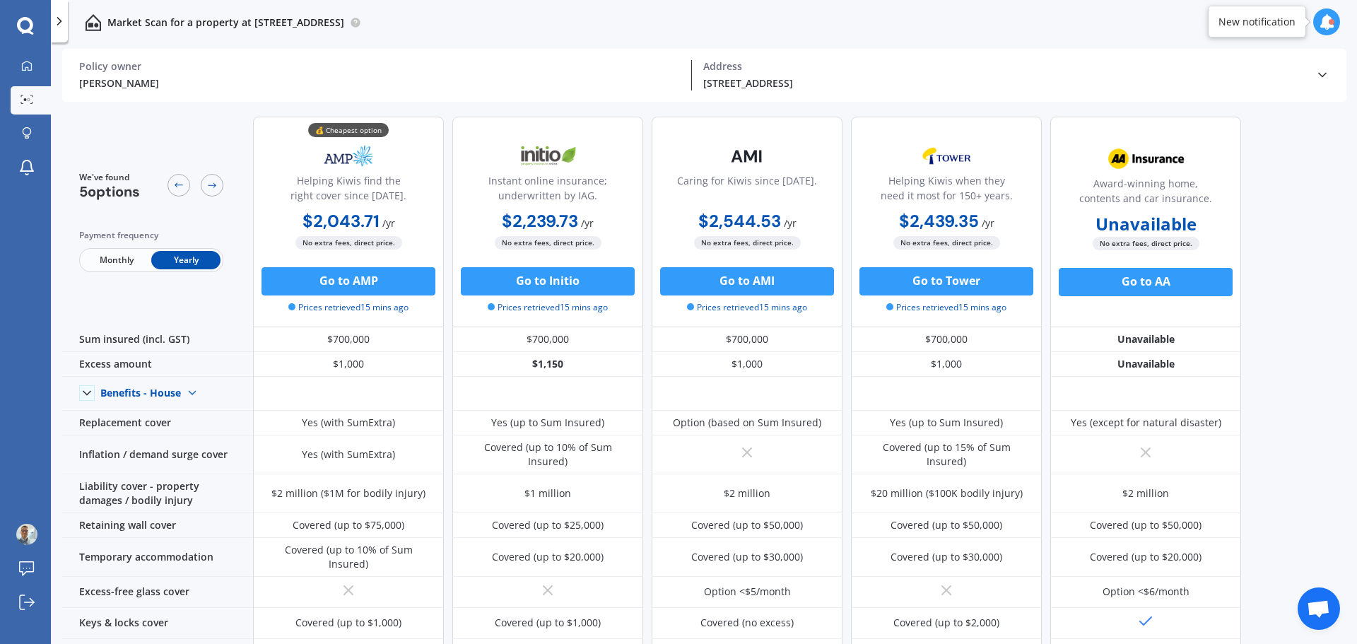
click at [1330, 74] on div "[PERSON_NAME] Policy owner [STREET_ADDRESS] Address Policy owner [PERSON_NAME] …" at bounding box center [704, 75] width 1285 height 53
click at [1326, 74] on polyline at bounding box center [1322, 76] width 7 height 4
